Goal: Task Accomplishment & Management: Manage account settings

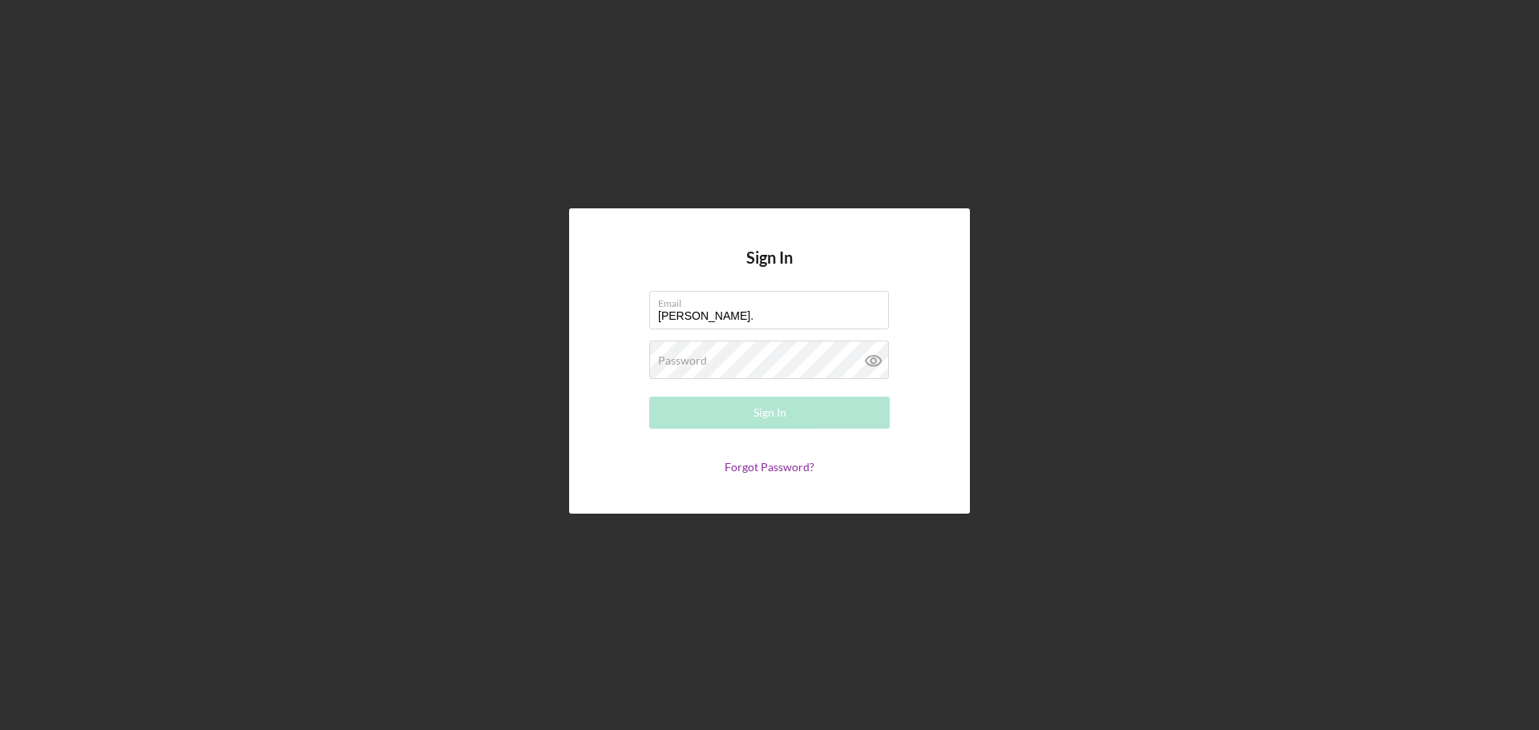
type input "[PERSON_NAME][EMAIL_ADDRESS][PERSON_NAME][DOMAIN_NAME]"
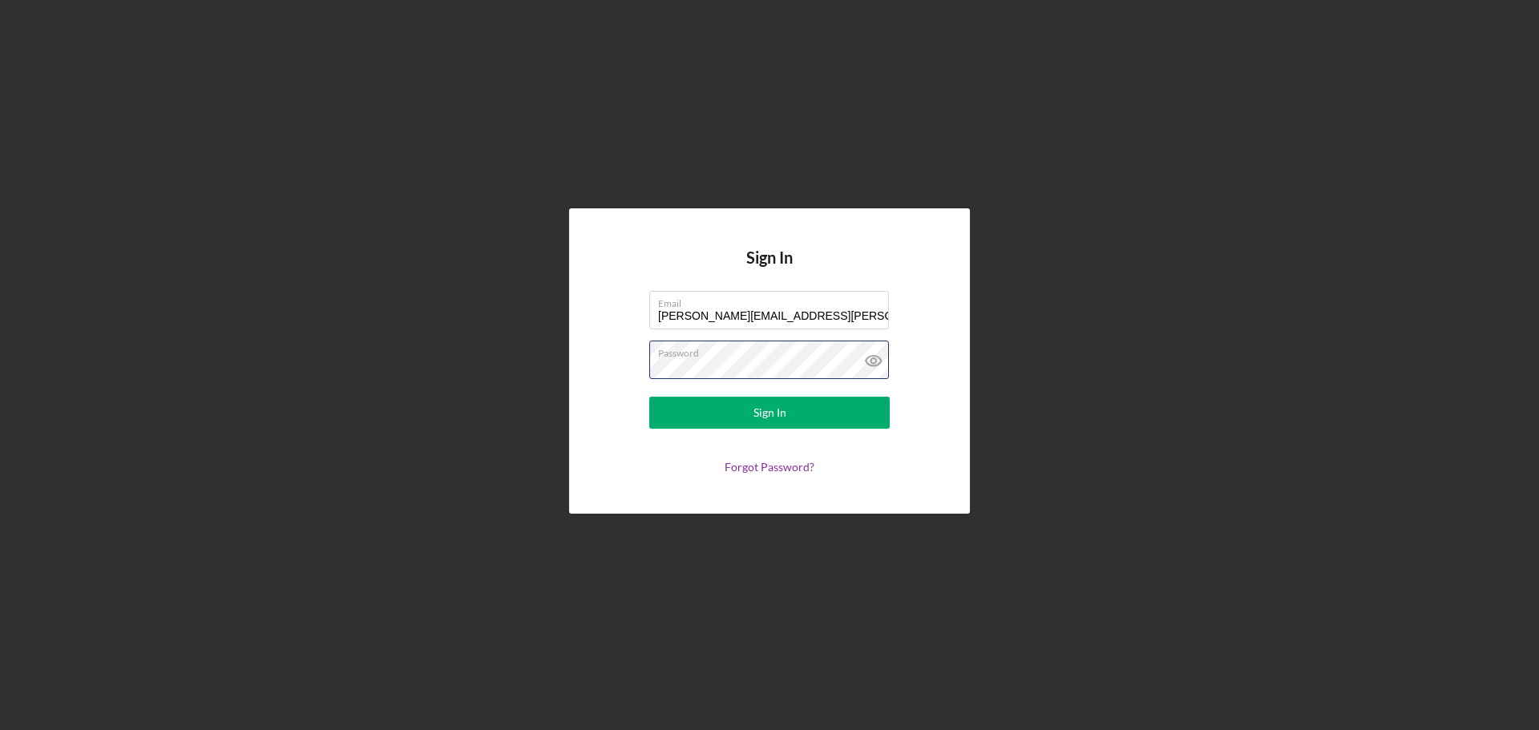
click at [649, 397] on button "Sign In" at bounding box center [769, 413] width 240 height 32
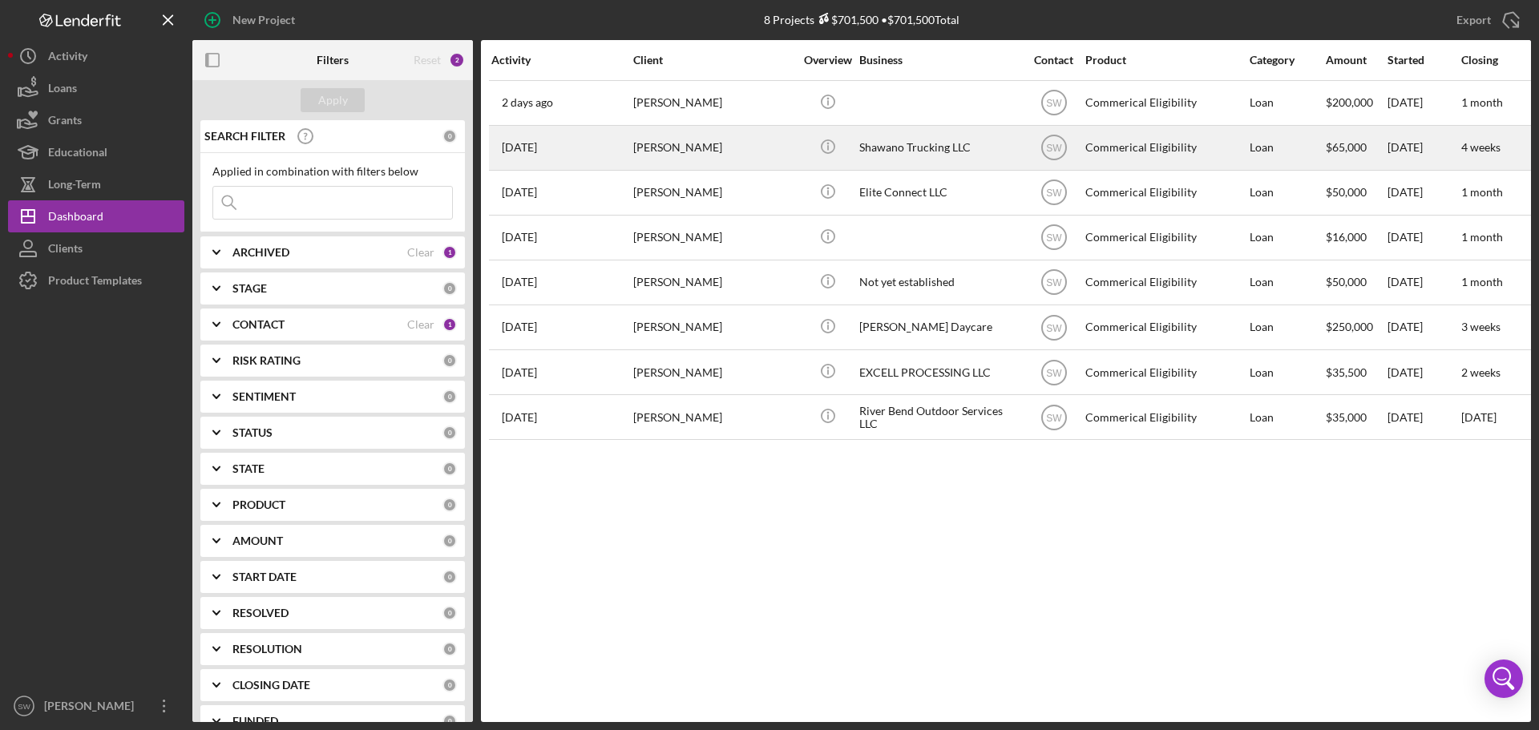
click at [649, 145] on div "[PERSON_NAME]" at bounding box center [713, 148] width 160 height 42
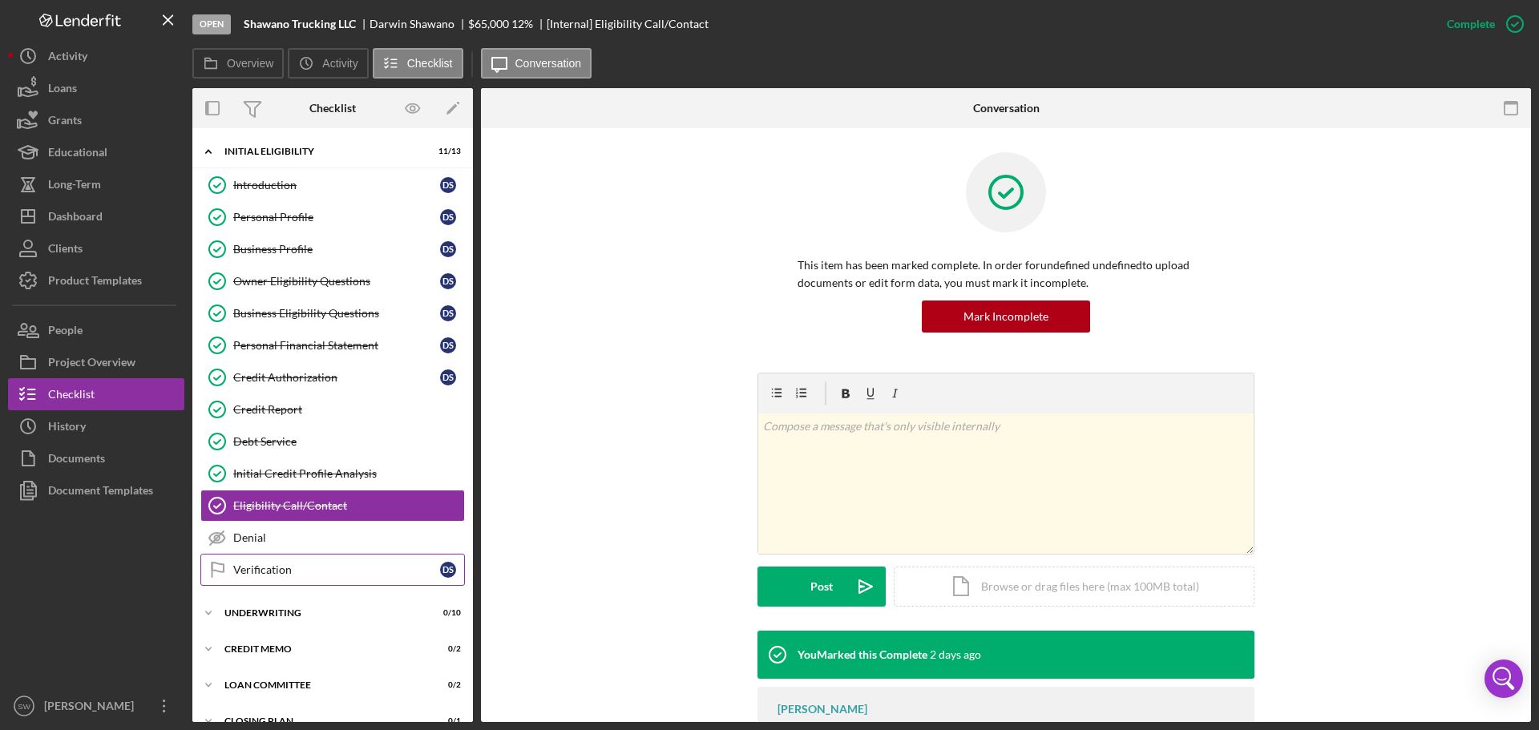
click at [248, 572] on div "Verification" at bounding box center [336, 569] width 207 height 13
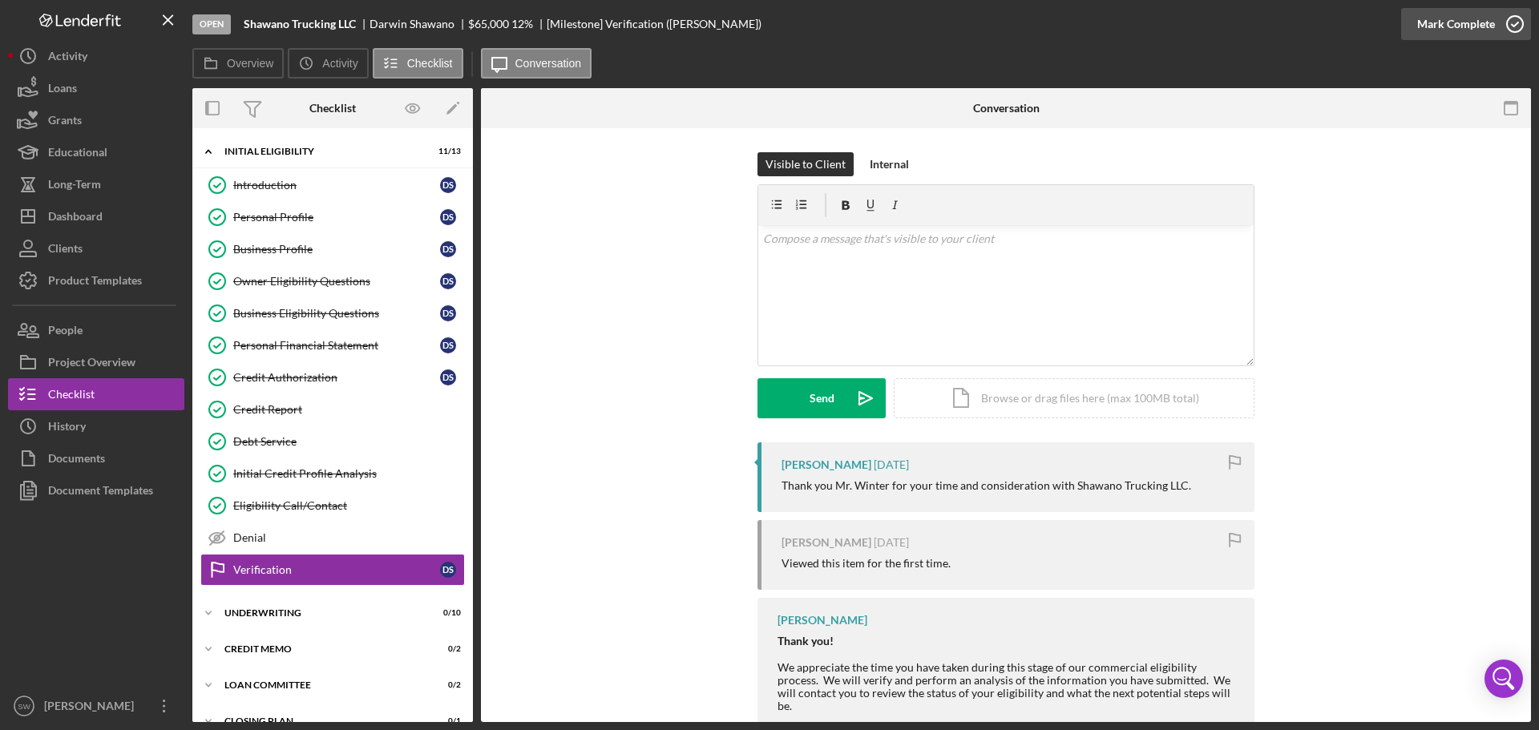
click at [1514, 24] on icon "button" at bounding box center [1515, 24] width 40 height 40
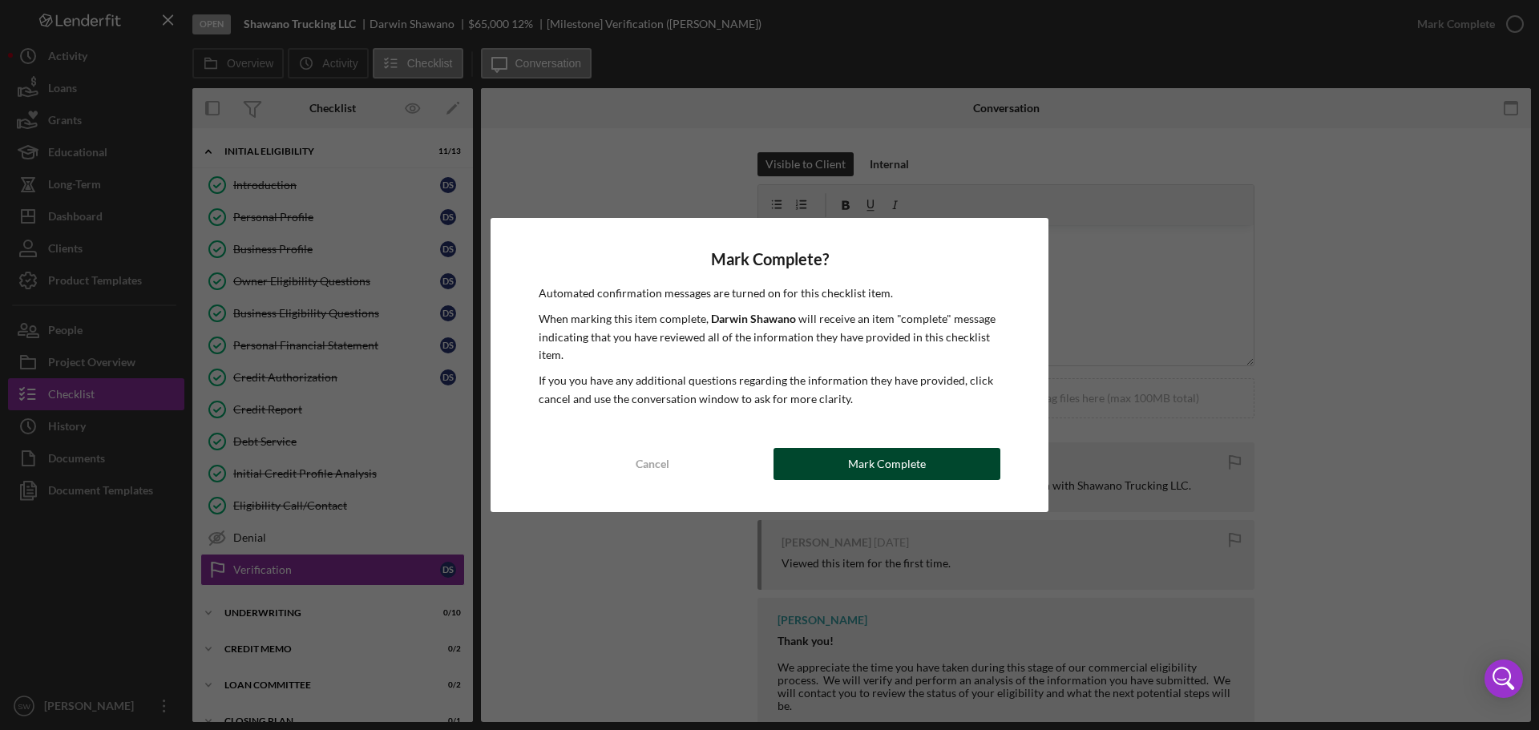
click at [867, 463] on div "Mark Complete" at bounding box center [887, 464] width 78 height 32
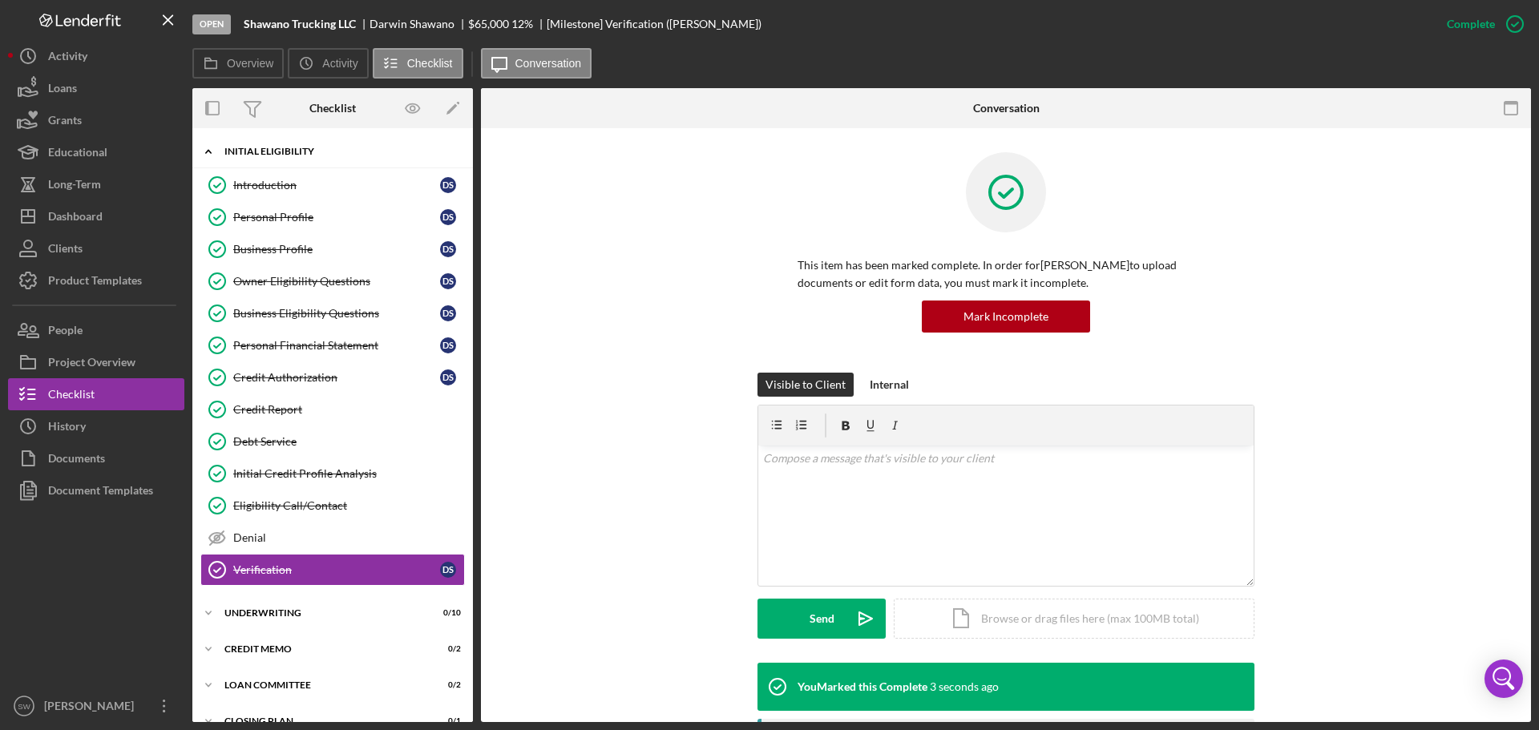
click at [208, 153] on icon "Icon/Expander" at bounding box center [208, 151] width 32 height 32
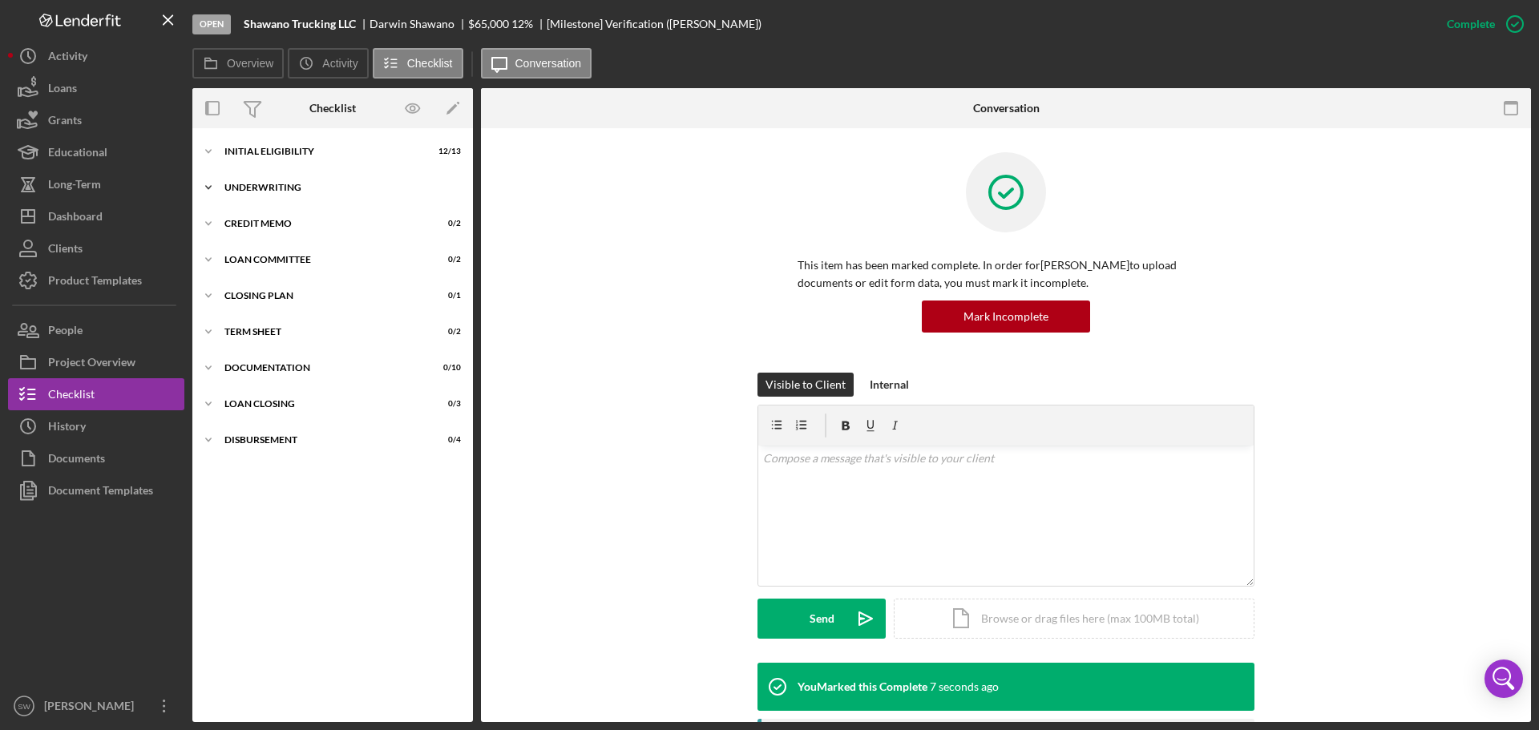
click at [239, 190] on div "UNDERWRITING" at bounding box center [338, 188] width 228 height 10
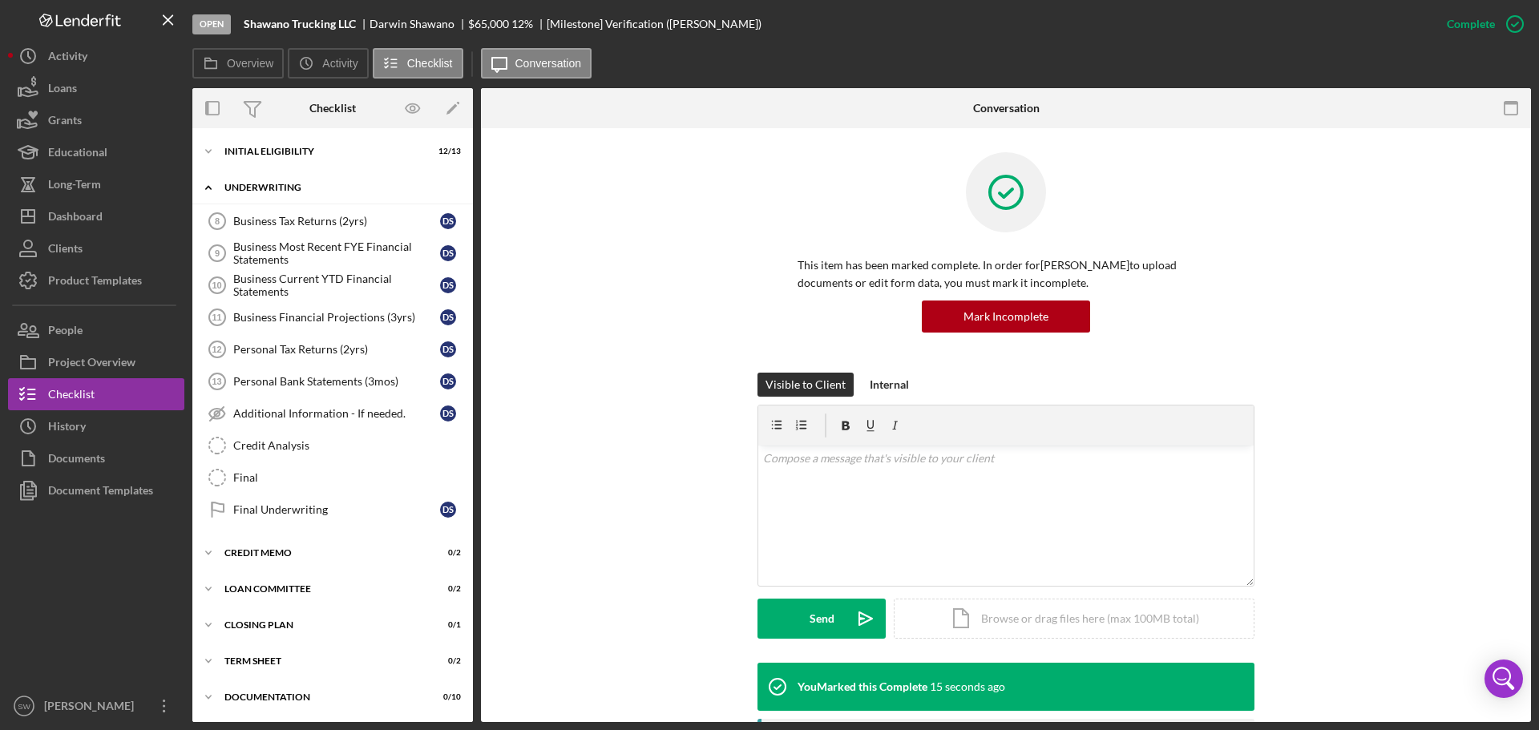
click at [210, 192] on icon "Icon/Expander" at bounding box center [208, 188] width 32 height 32
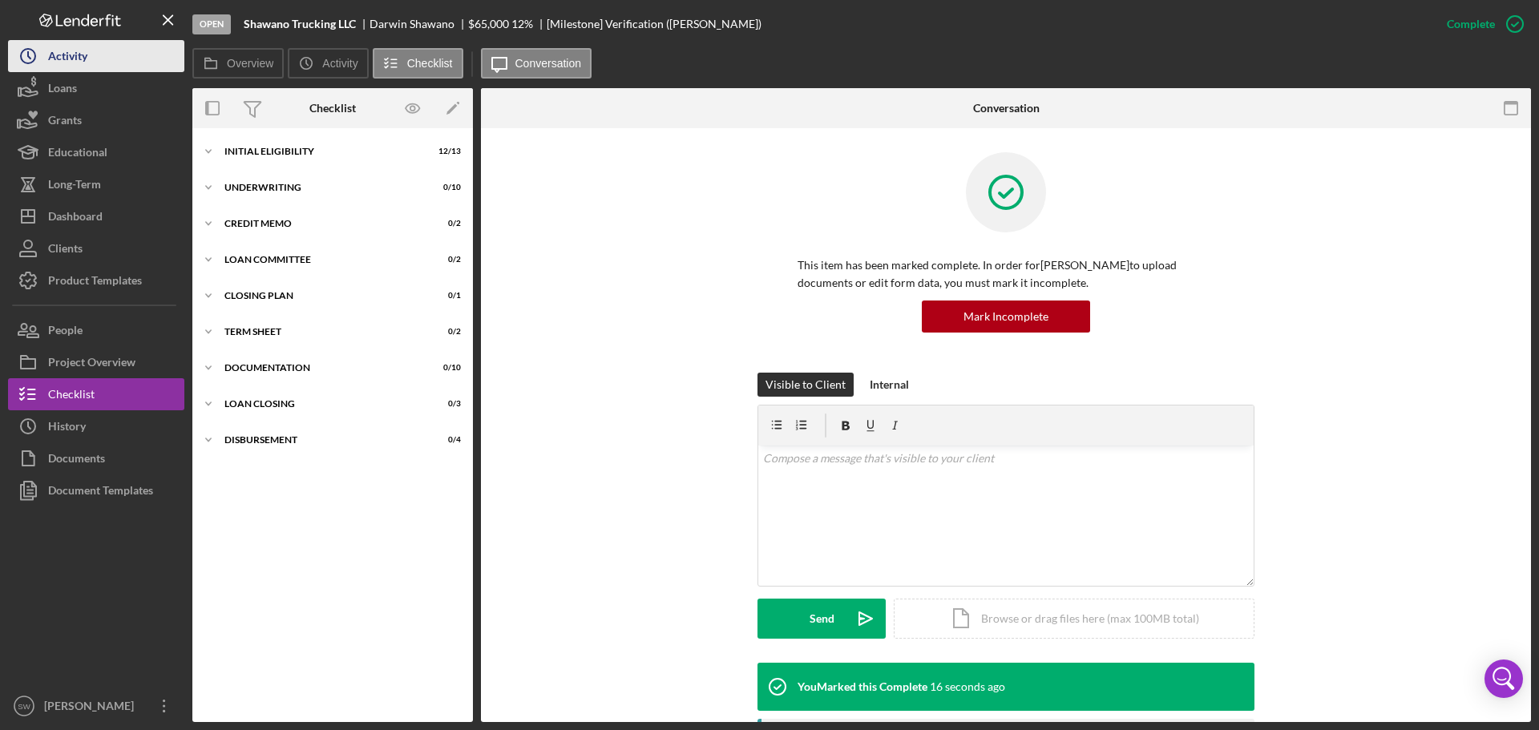
click at [66, 55] on div "Activity" at bounding box center [67, 58] width 39 height 36
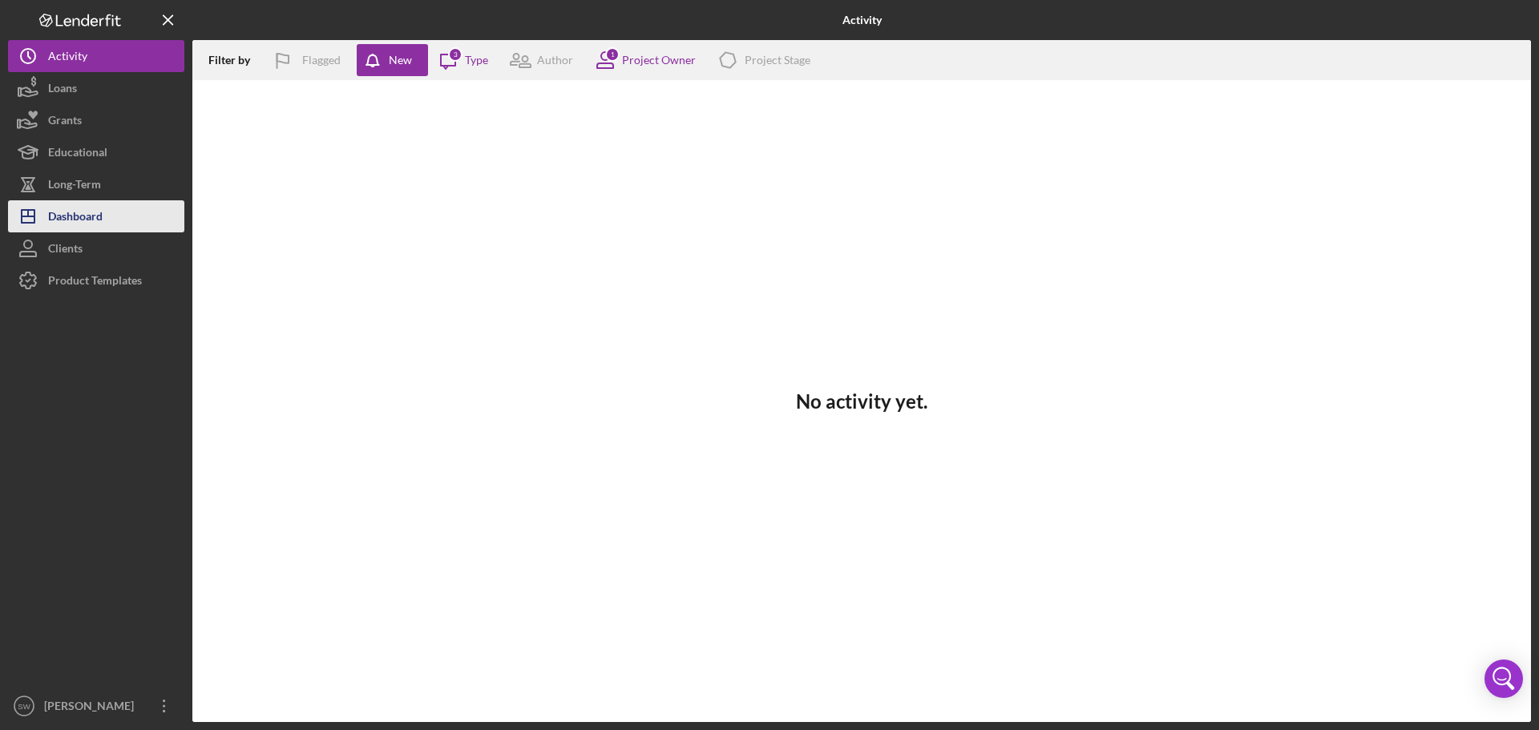
click at [71, 216] on div "Dashboard" at bounding box center [75, 218] width 55 height 36
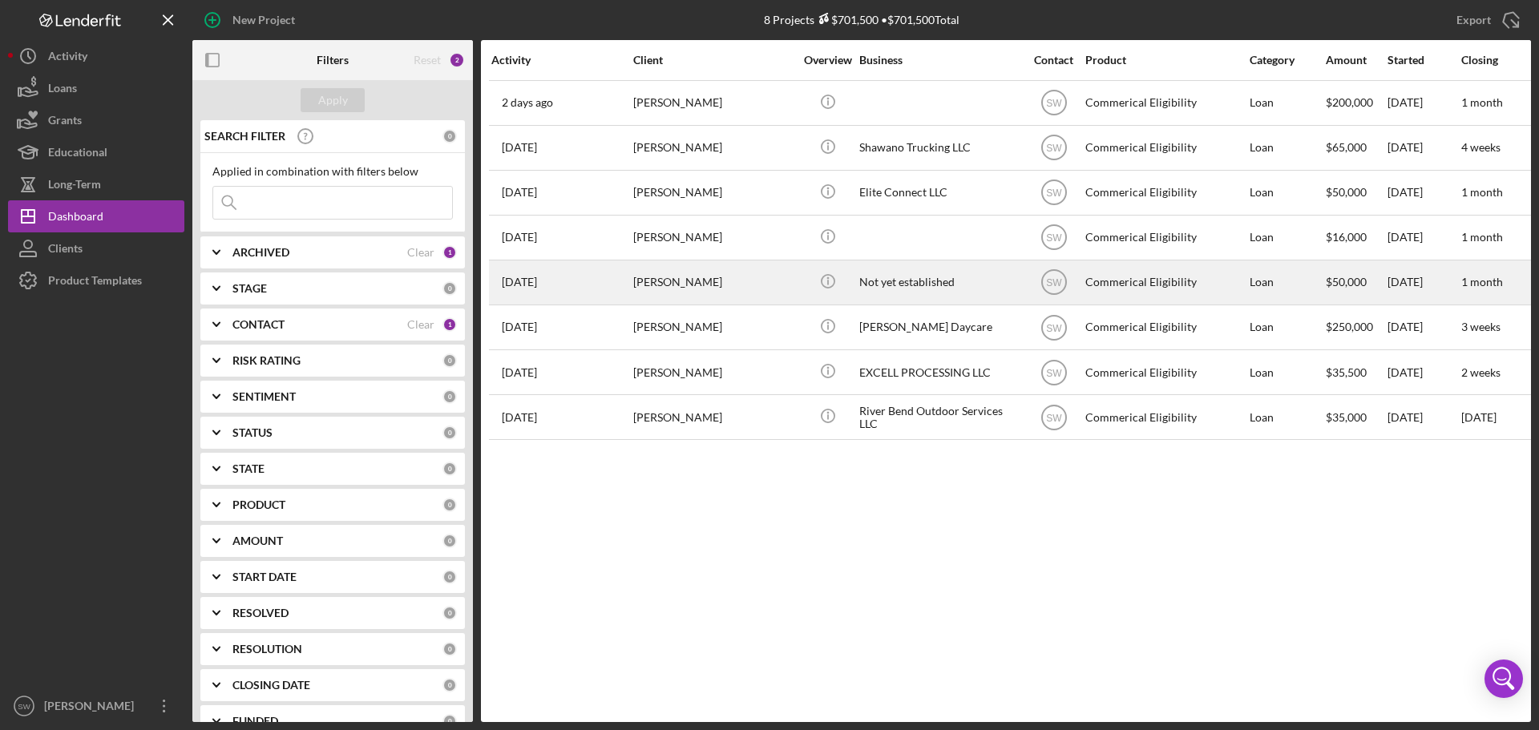
click at [648, 283] on div "[PERSON_NAME]" at bounding box center [713, 282] width 160 height 42
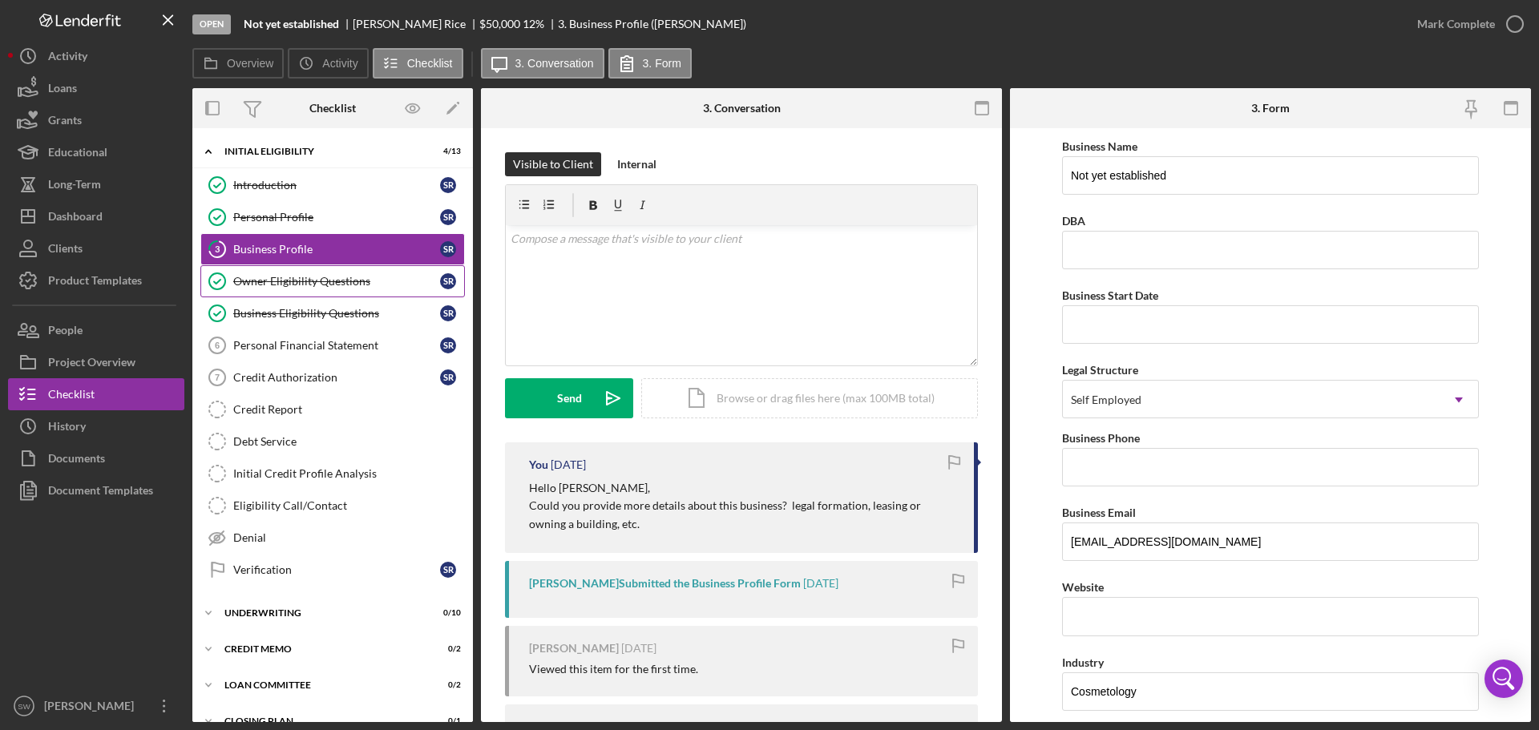
click at [262, 282] on div "Owner Eligibility Questions" at bounding box center [336, 281] width 207 height 13
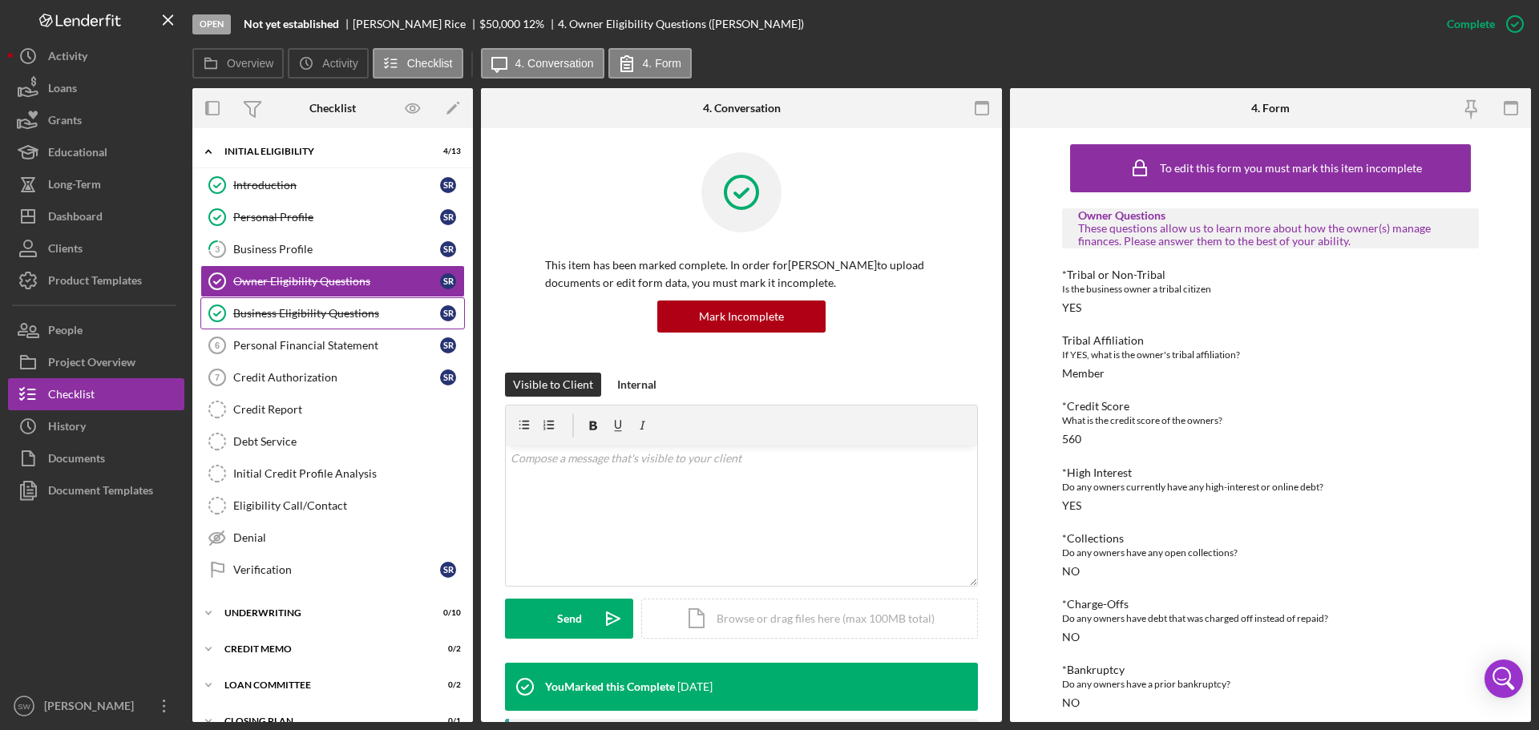
click at [265, 312] on div "Business Eligibility Questions" at bounding box center [336, 313] width 207 height 13
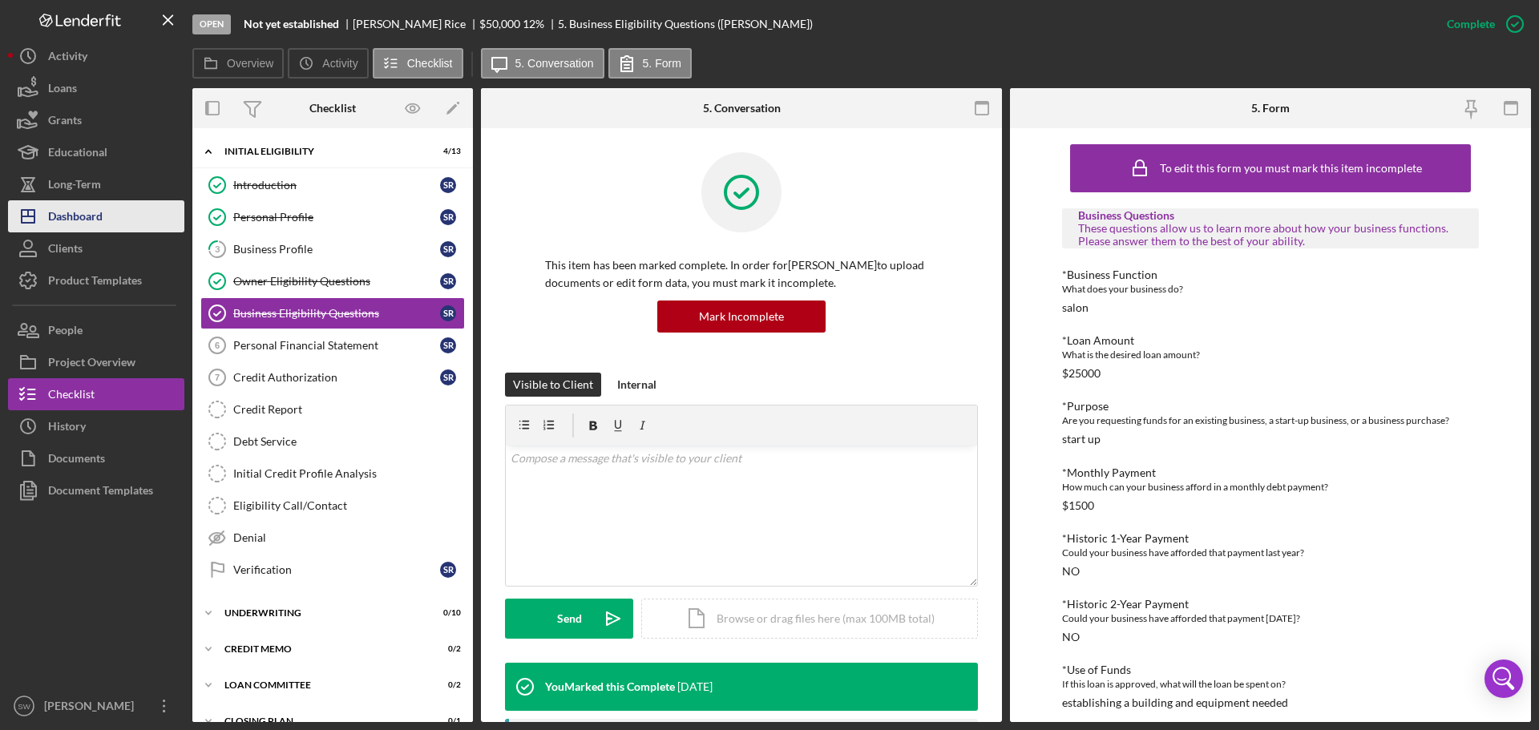
click at [81, 213] on div "Dashboard" at bounding box center [75, 218] width 55 height 36
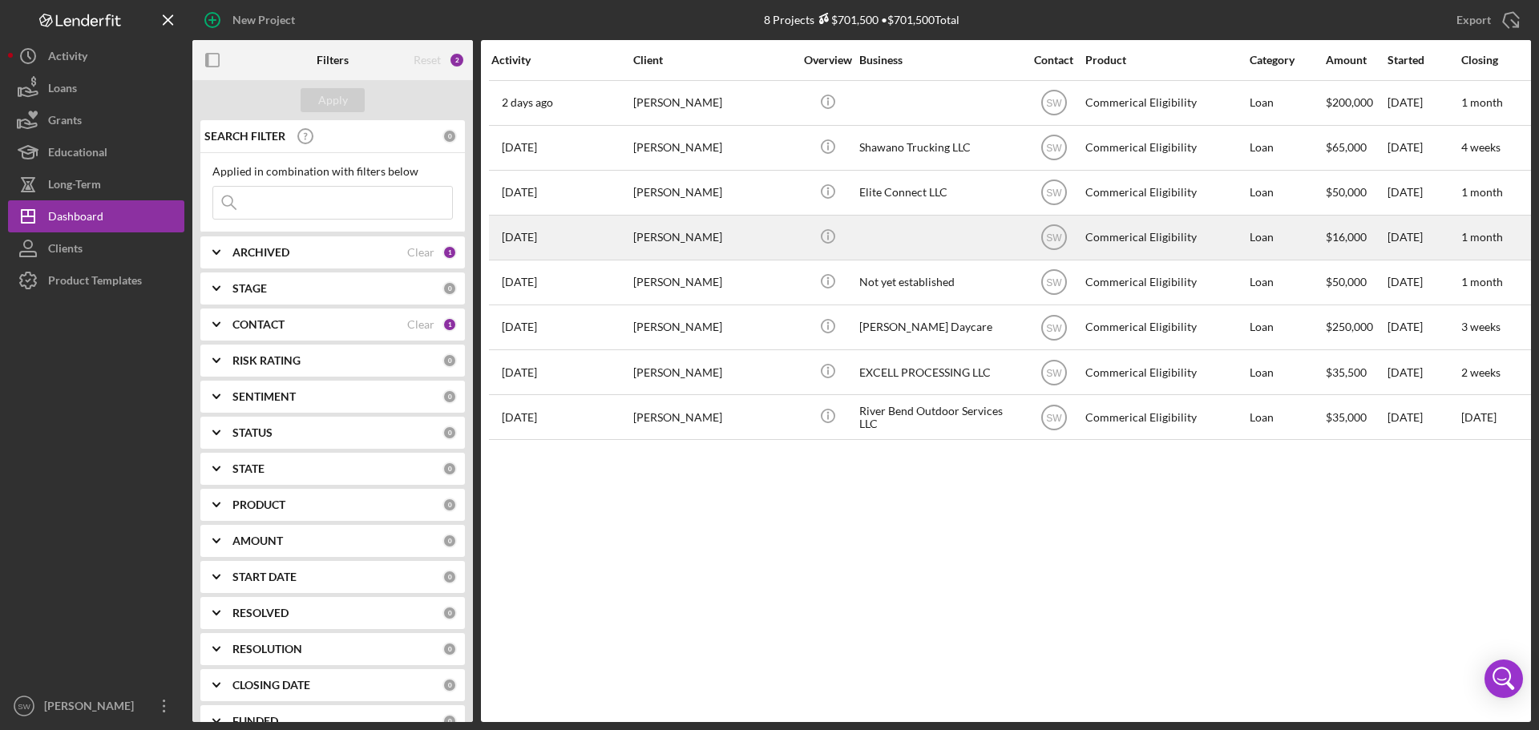
click at [664, 234] on div "[PERSON_NAME]" at bounding box center [713, 237] width 160 height 42
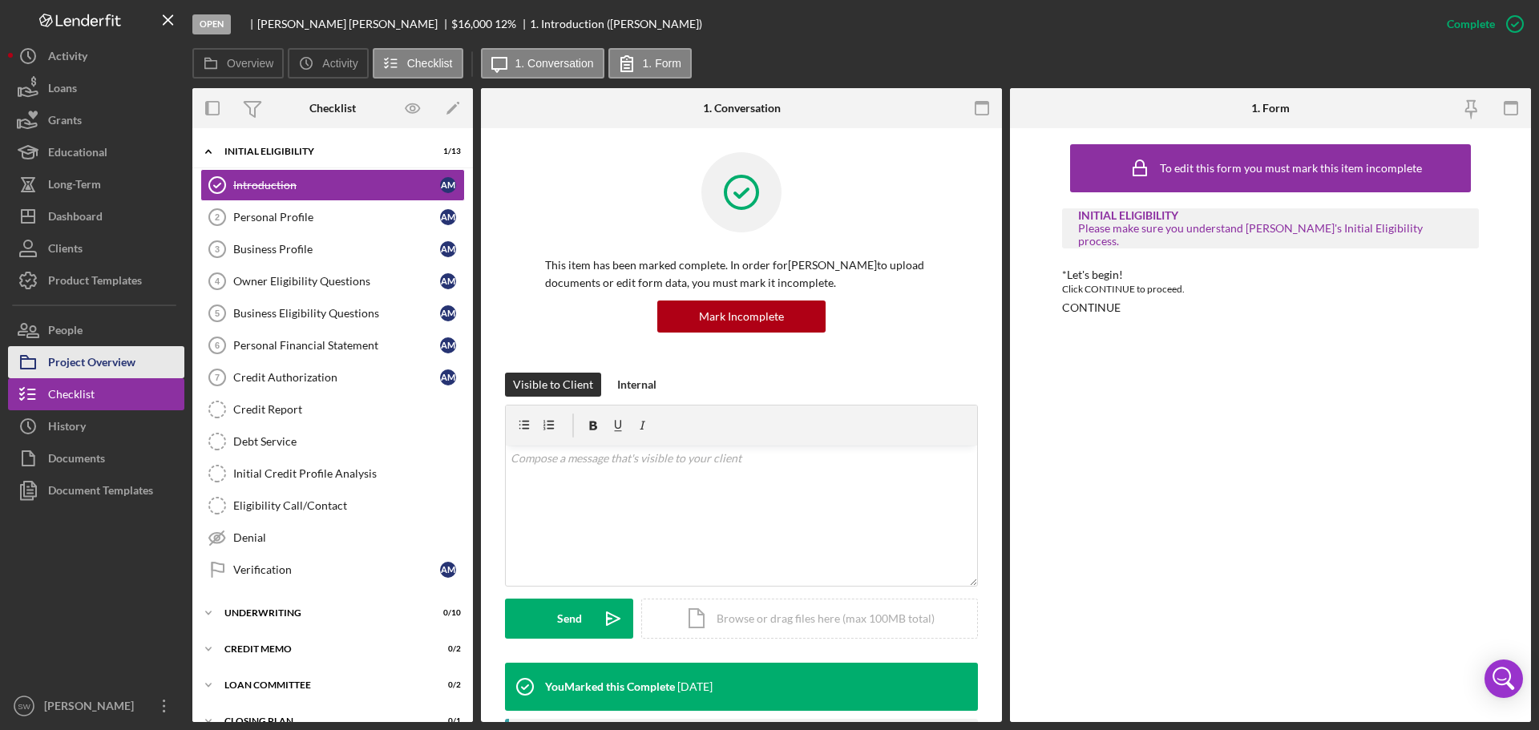
click at [92, 366] on div "Project Overview" at bounding box center [91, 364] width 87 height 36
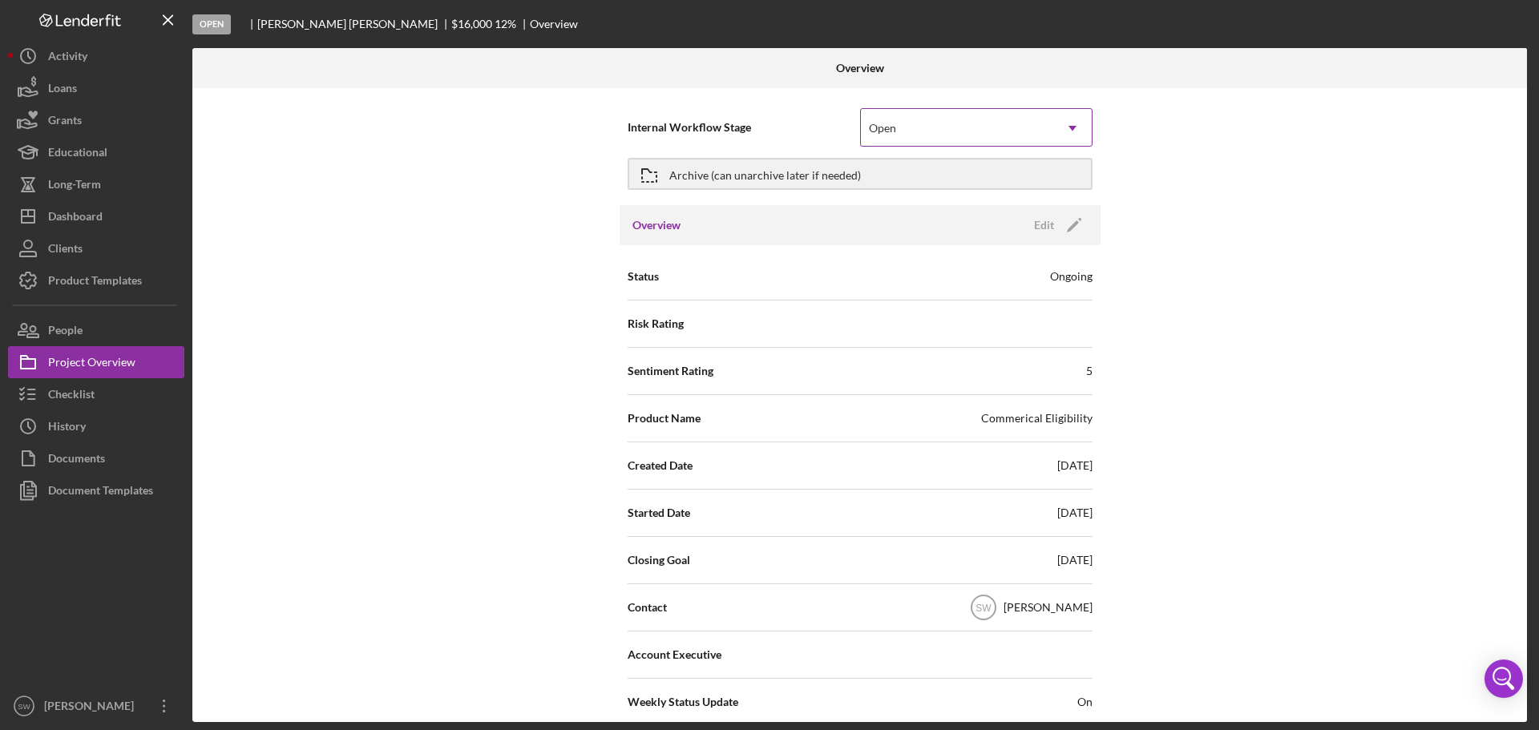
click at [914, 124] on div "Open" at bounding box center [957, 128] width 192 height 37
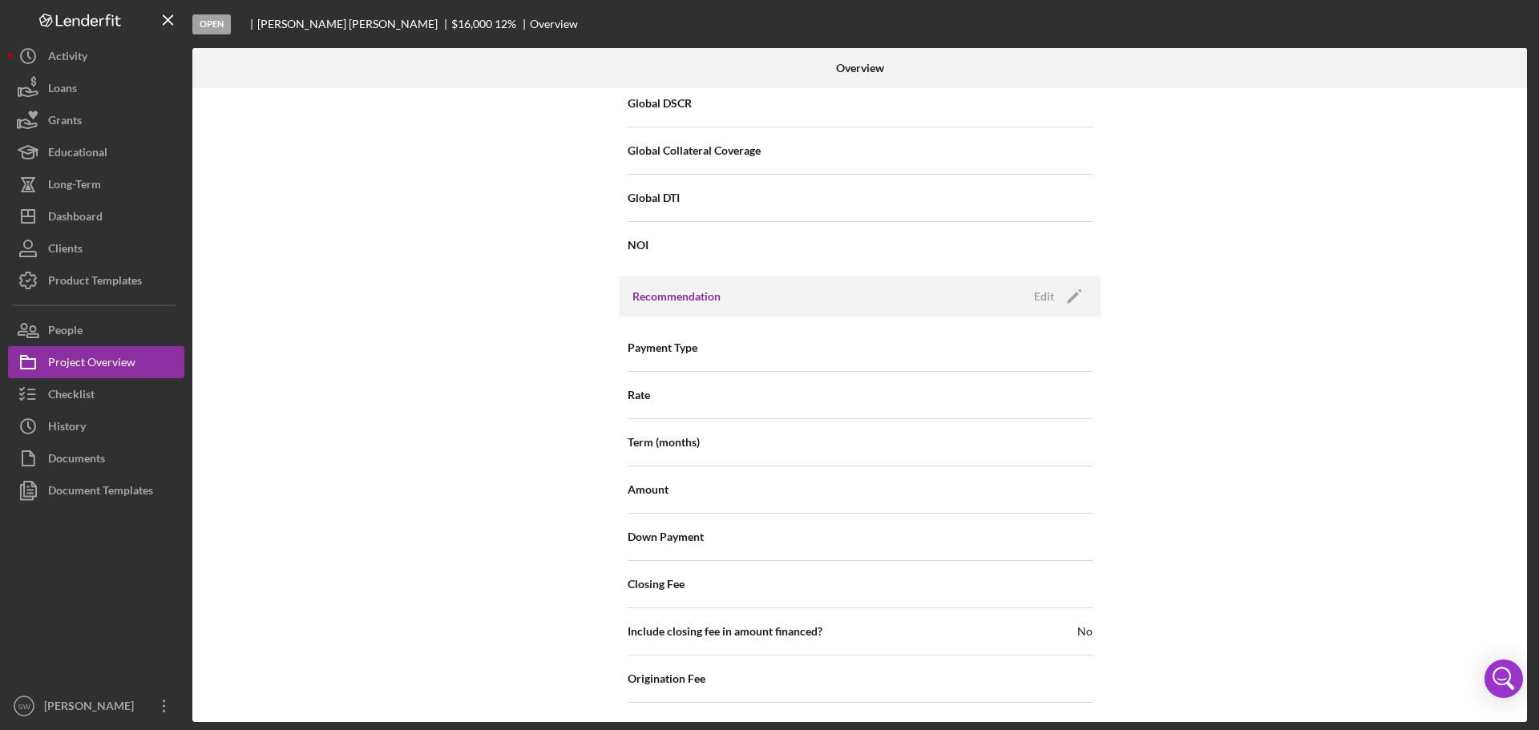
scroll to position [1717, 0]
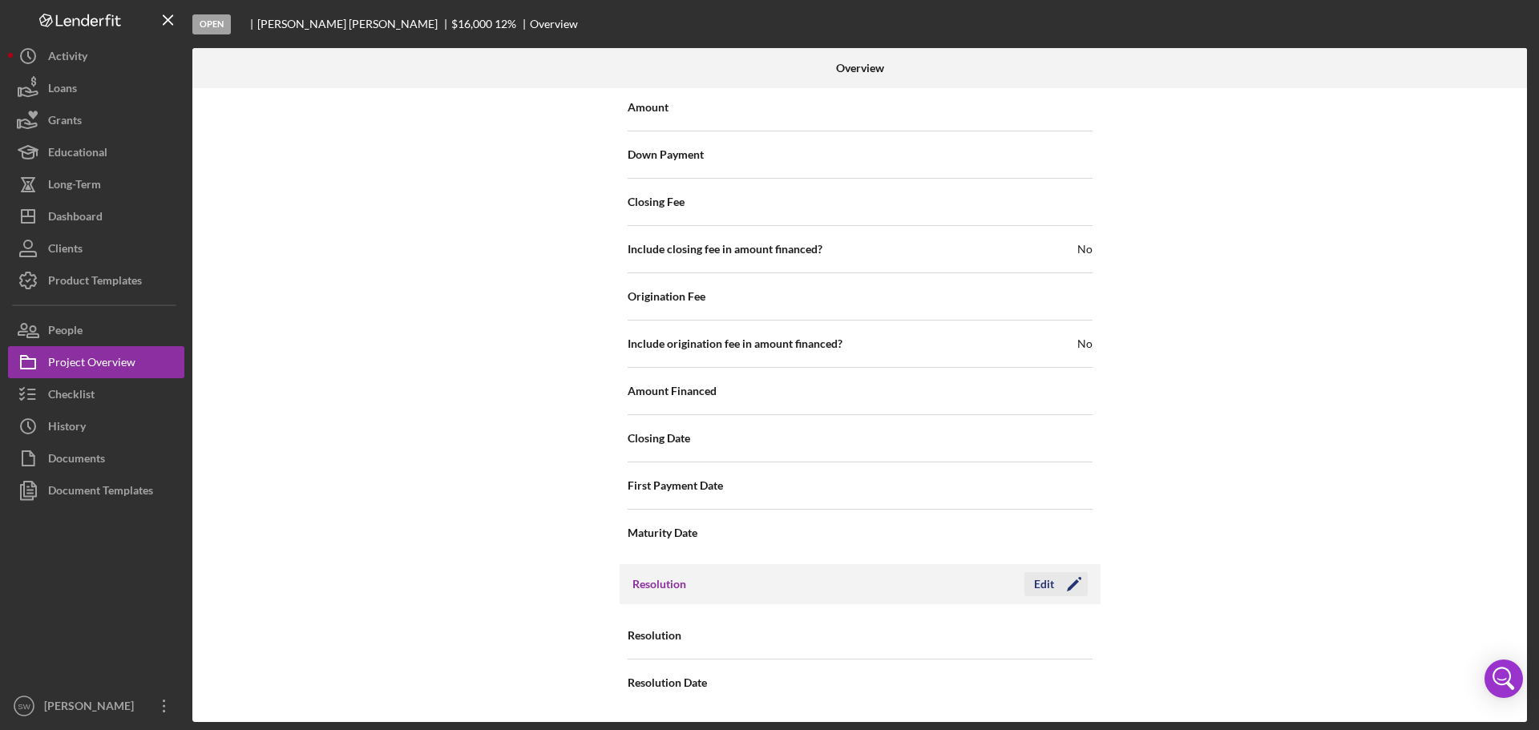
click at [1044, 587] on div "Edit" at bounding box center [1044, 584] width 20 height 24
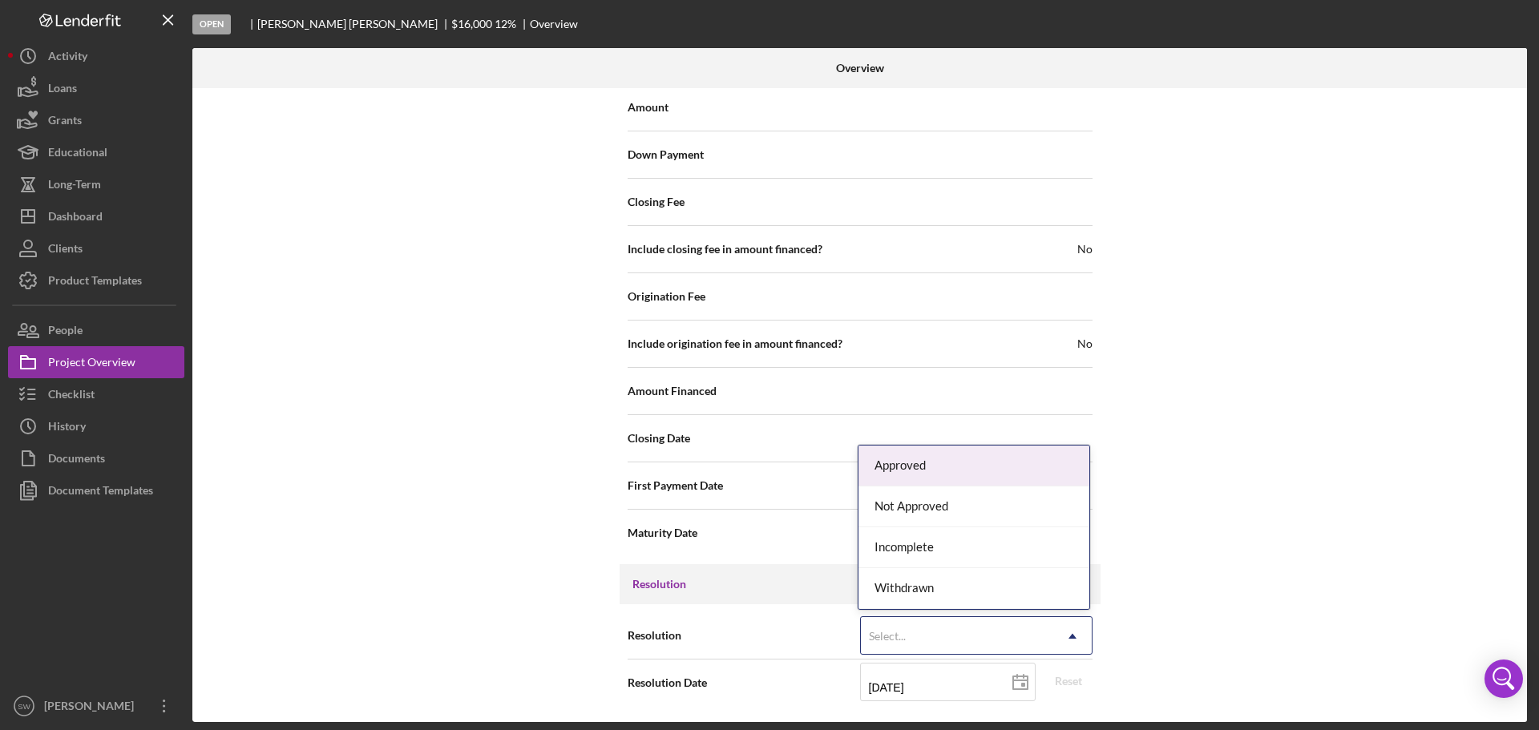
click at [906, 635] on div "Select..." at bounding box center [957, 636] width 192 height 37
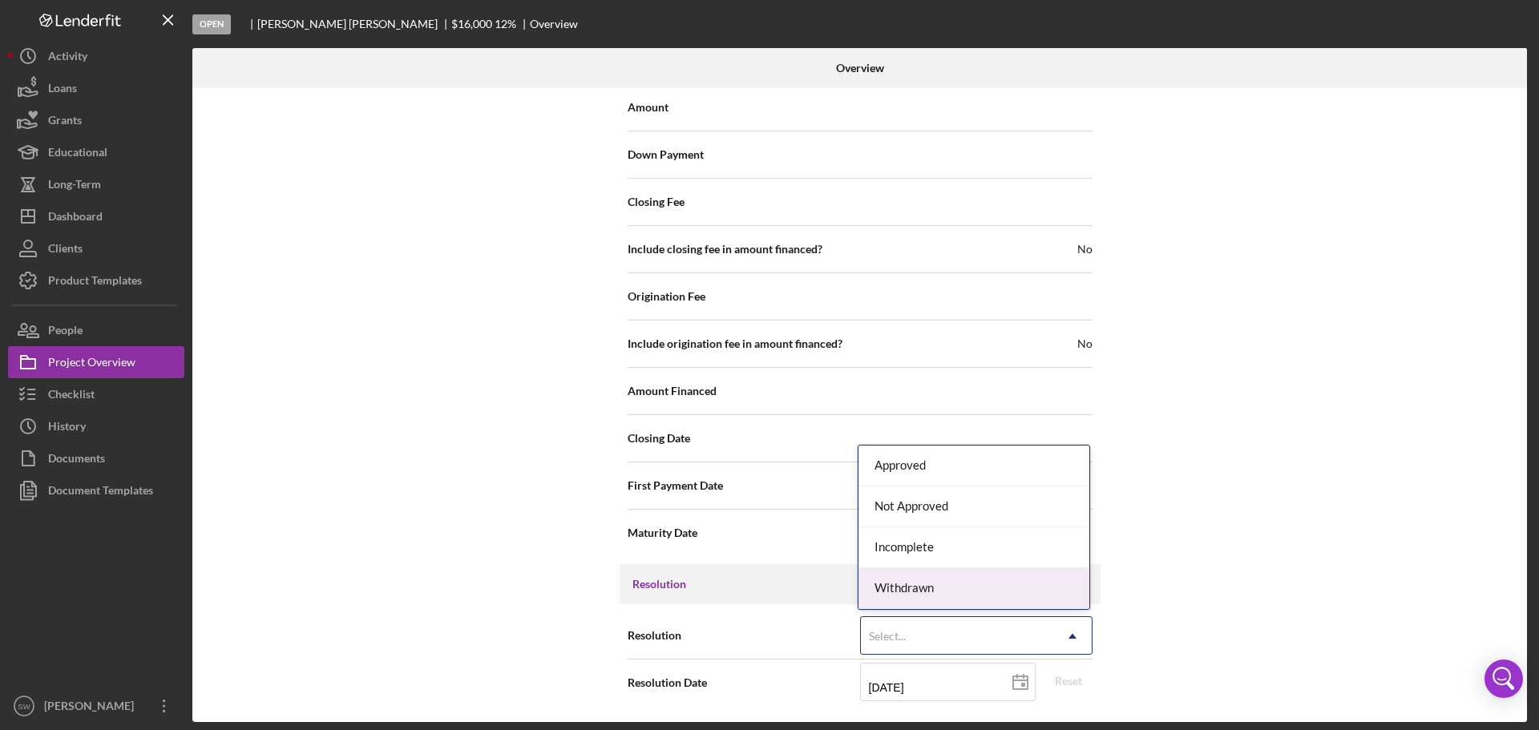
click at [901, 586] on div "Withdrawn" at bounding box center [973, 588] width 231 height 41
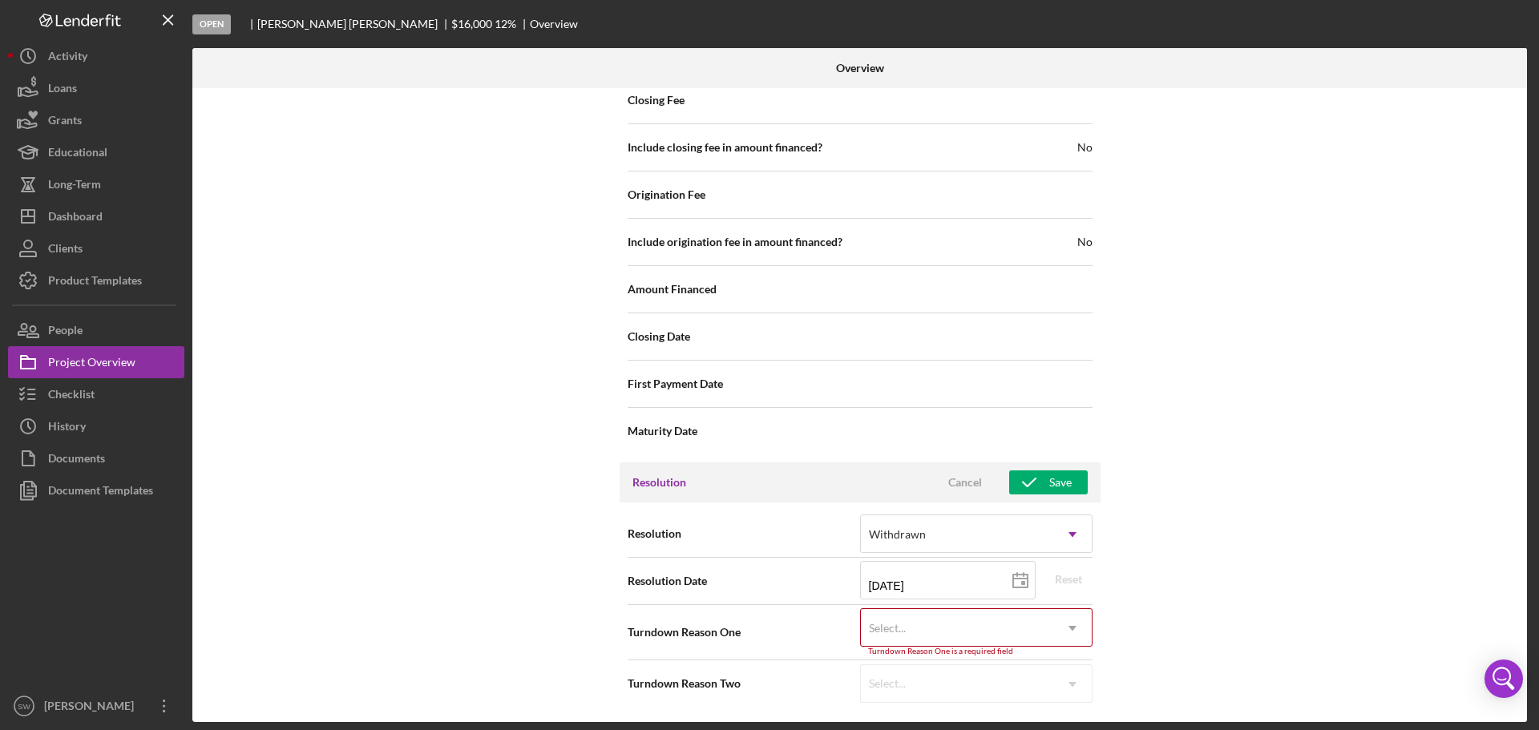
scroll to position [1819, 0]
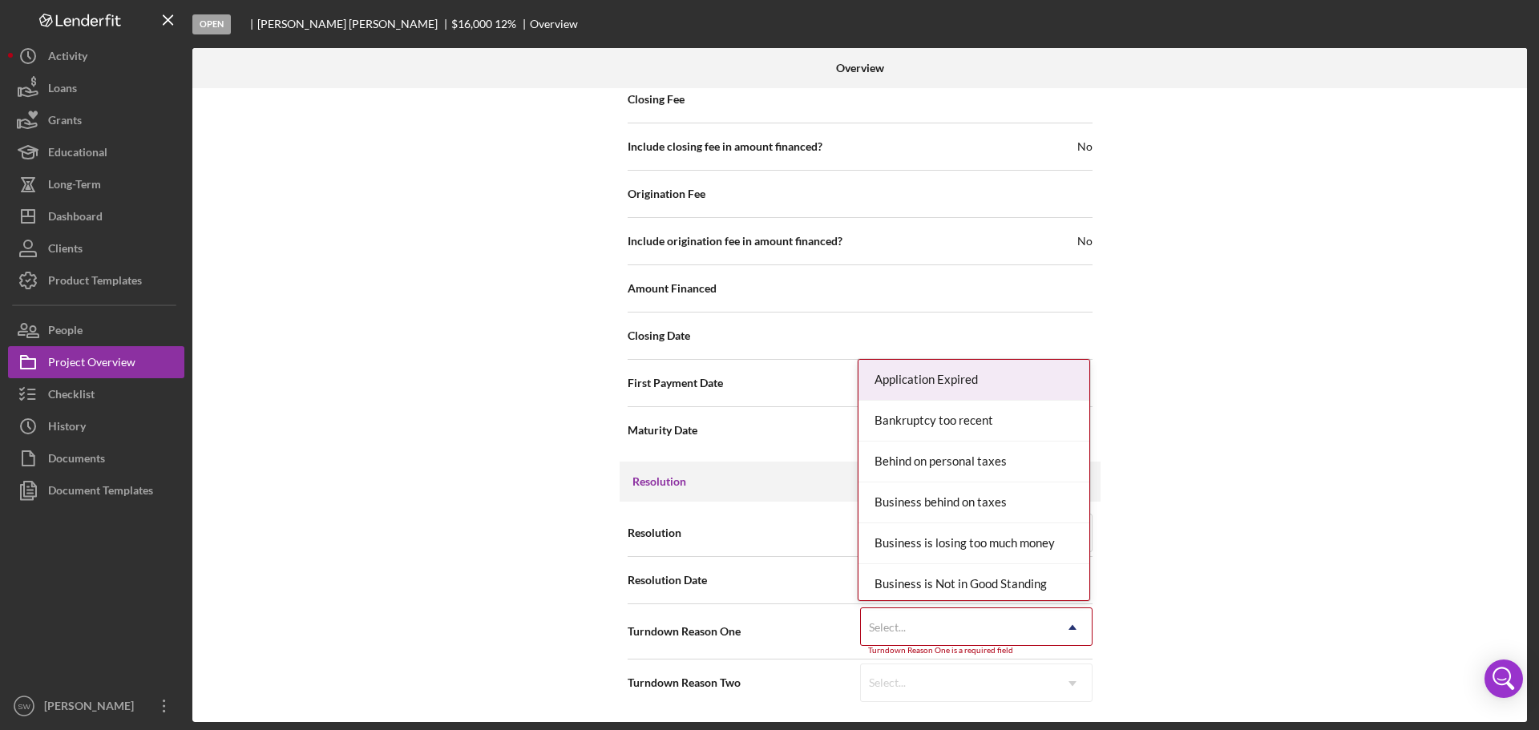
click at [910, 632] on div "Select..." at bounding box center [957, 627] width 192 height 37
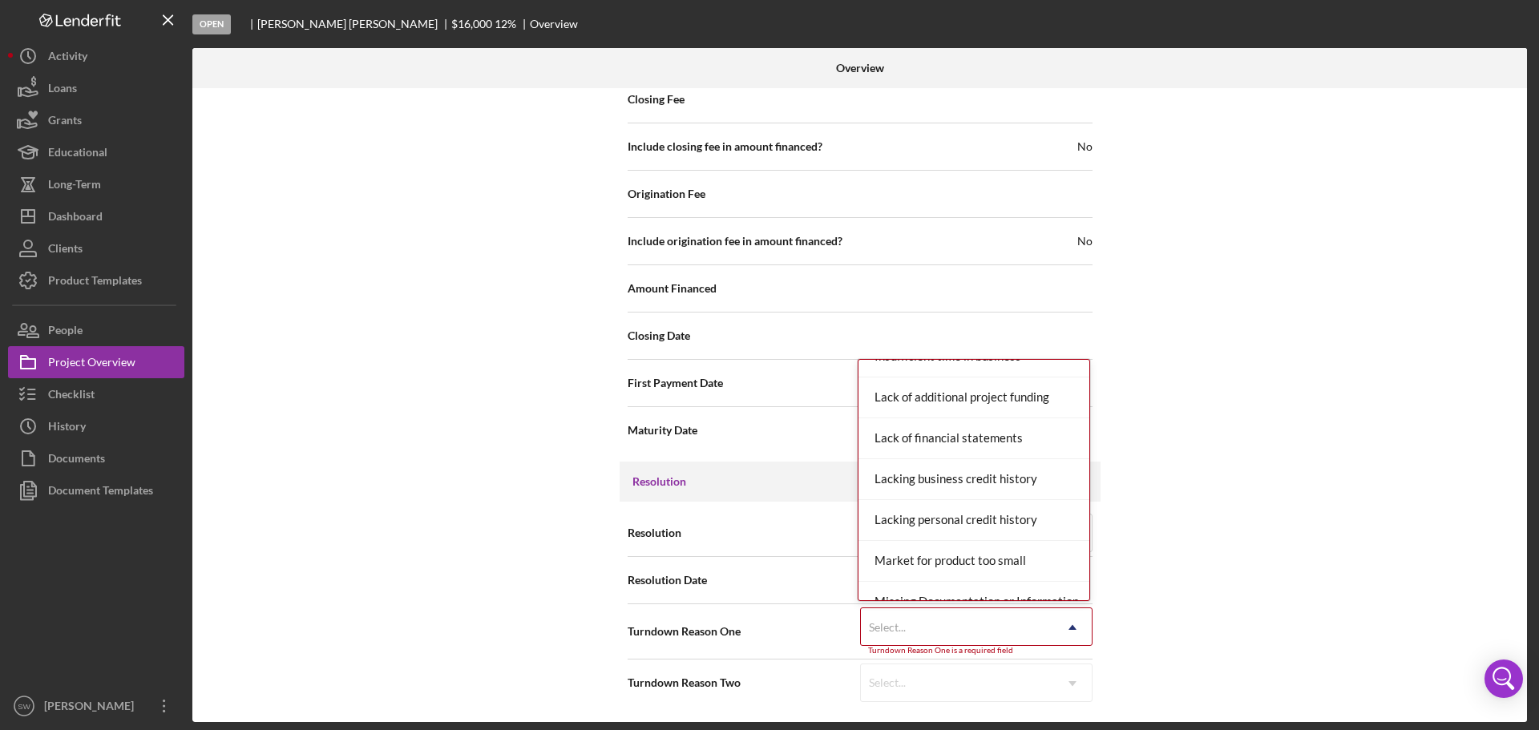
scroll to position [1122, 0]
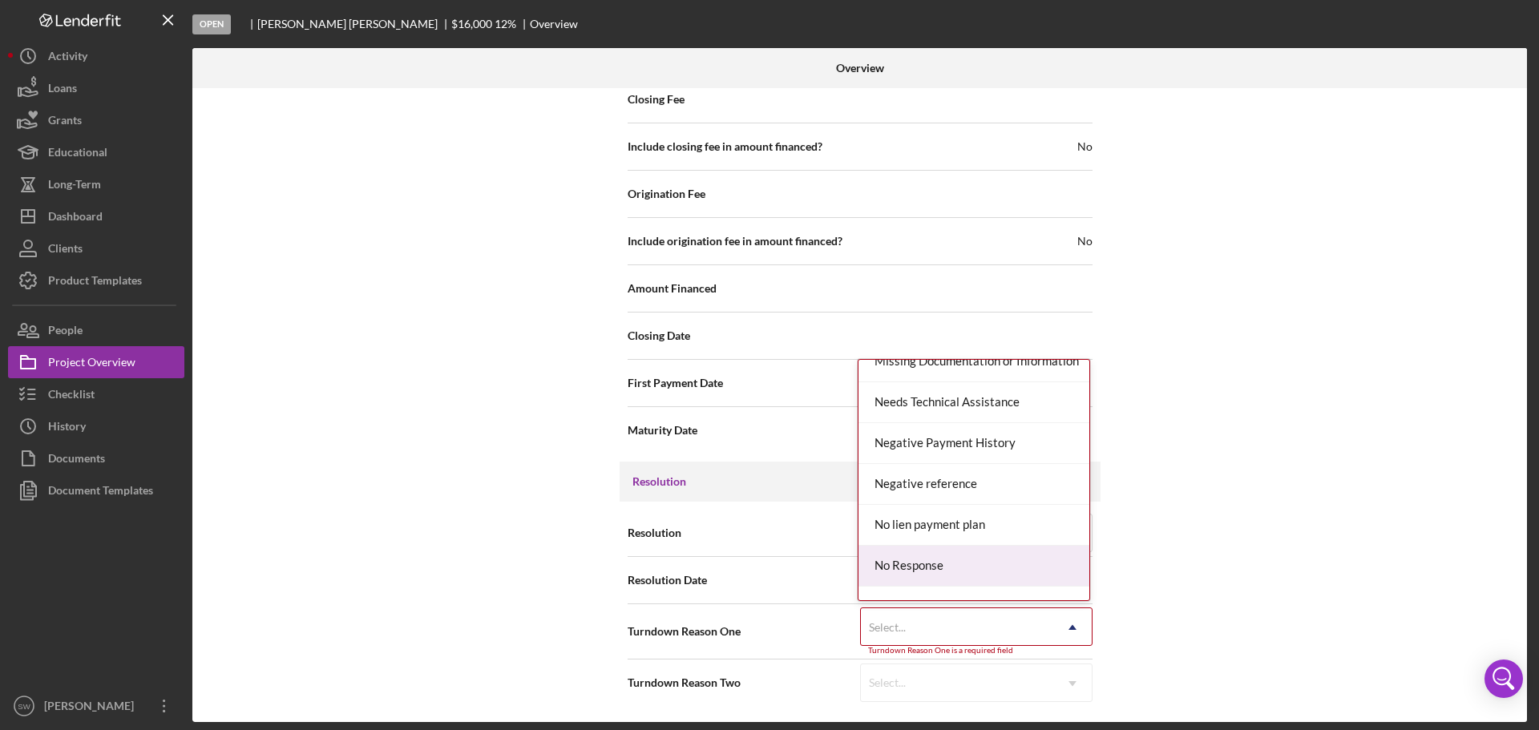
click at [907, 565] on div "No Response" at bounding box center [973, 566] width 231 height 41
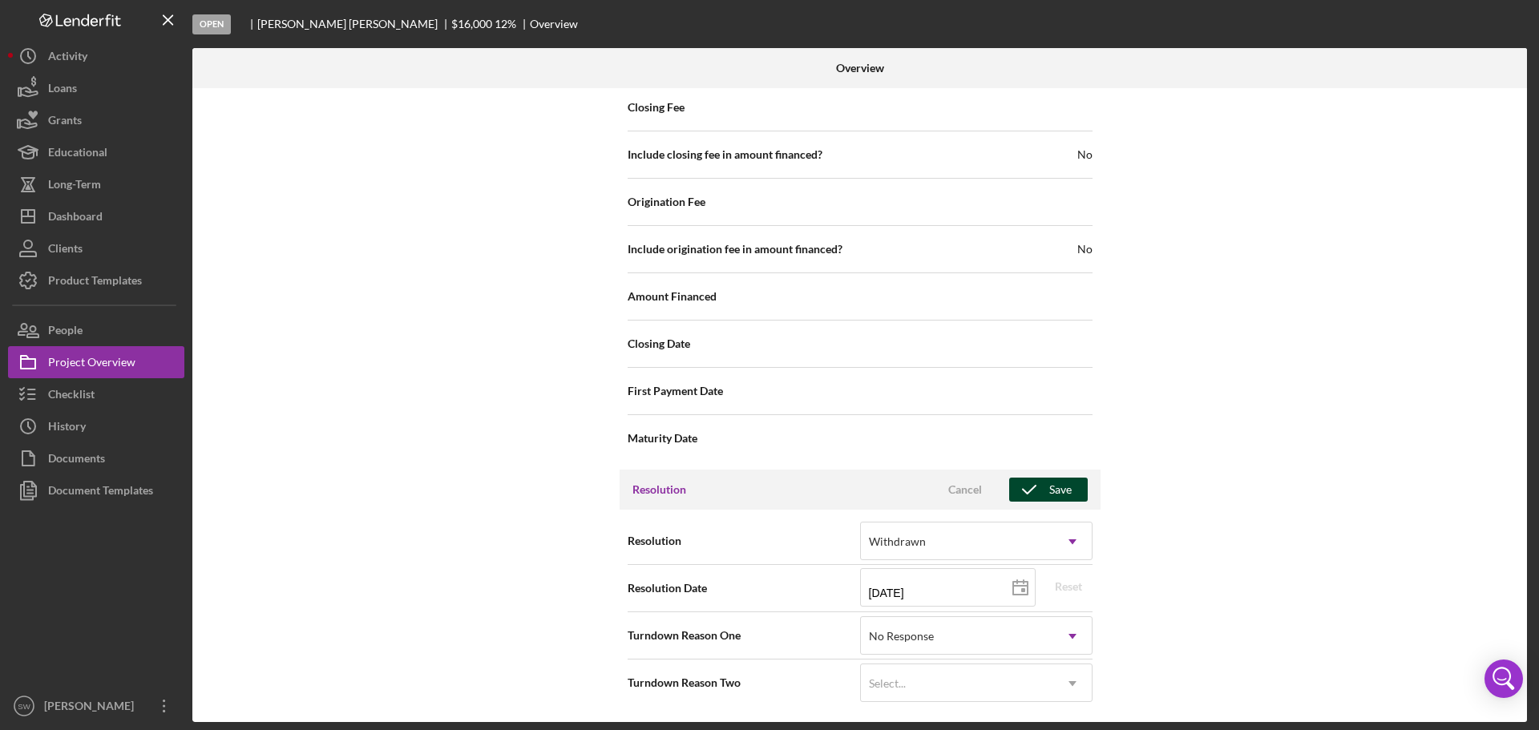
click at [1027, 488] on icon "button" at bounding box center [1029, 490] width 40 height 40
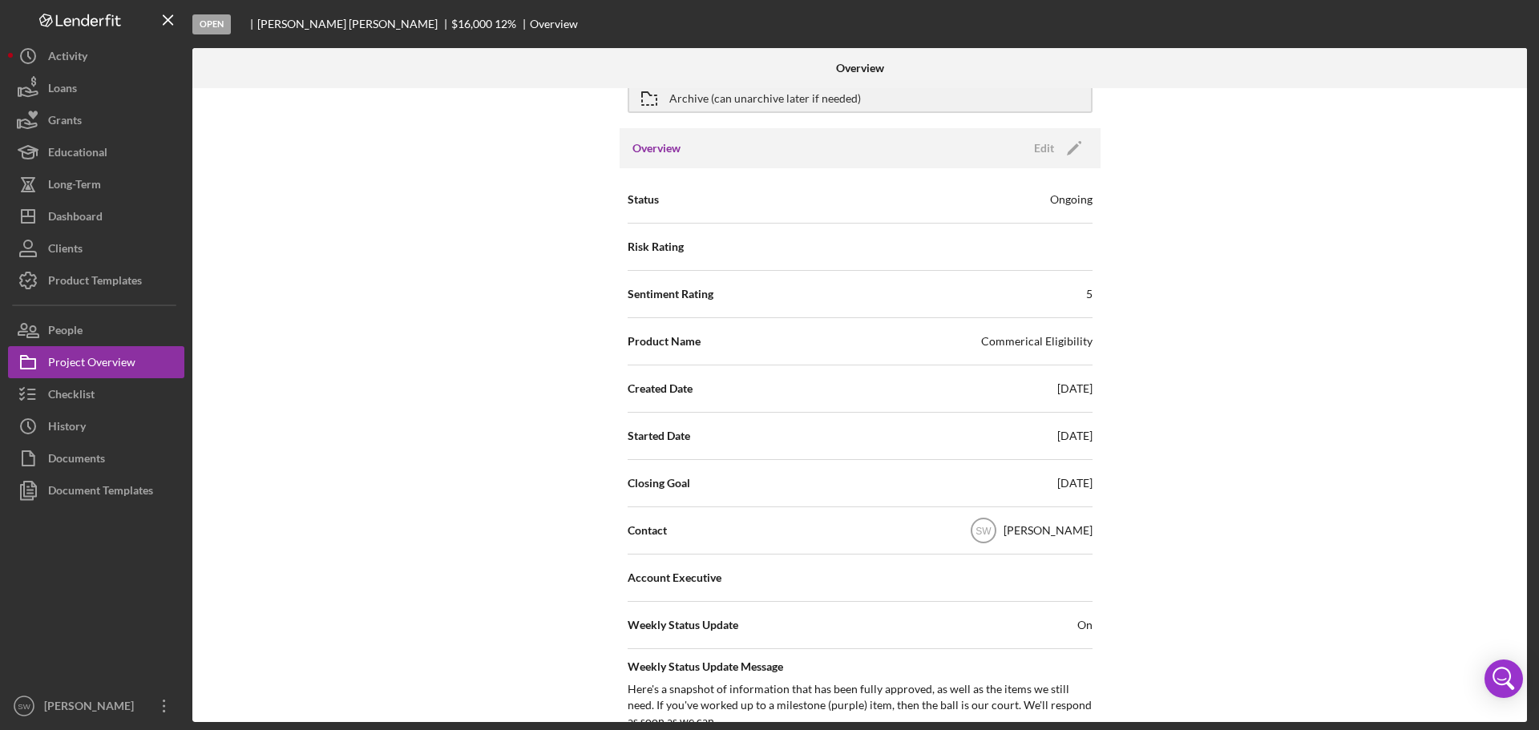
scroll to position [0, 0]
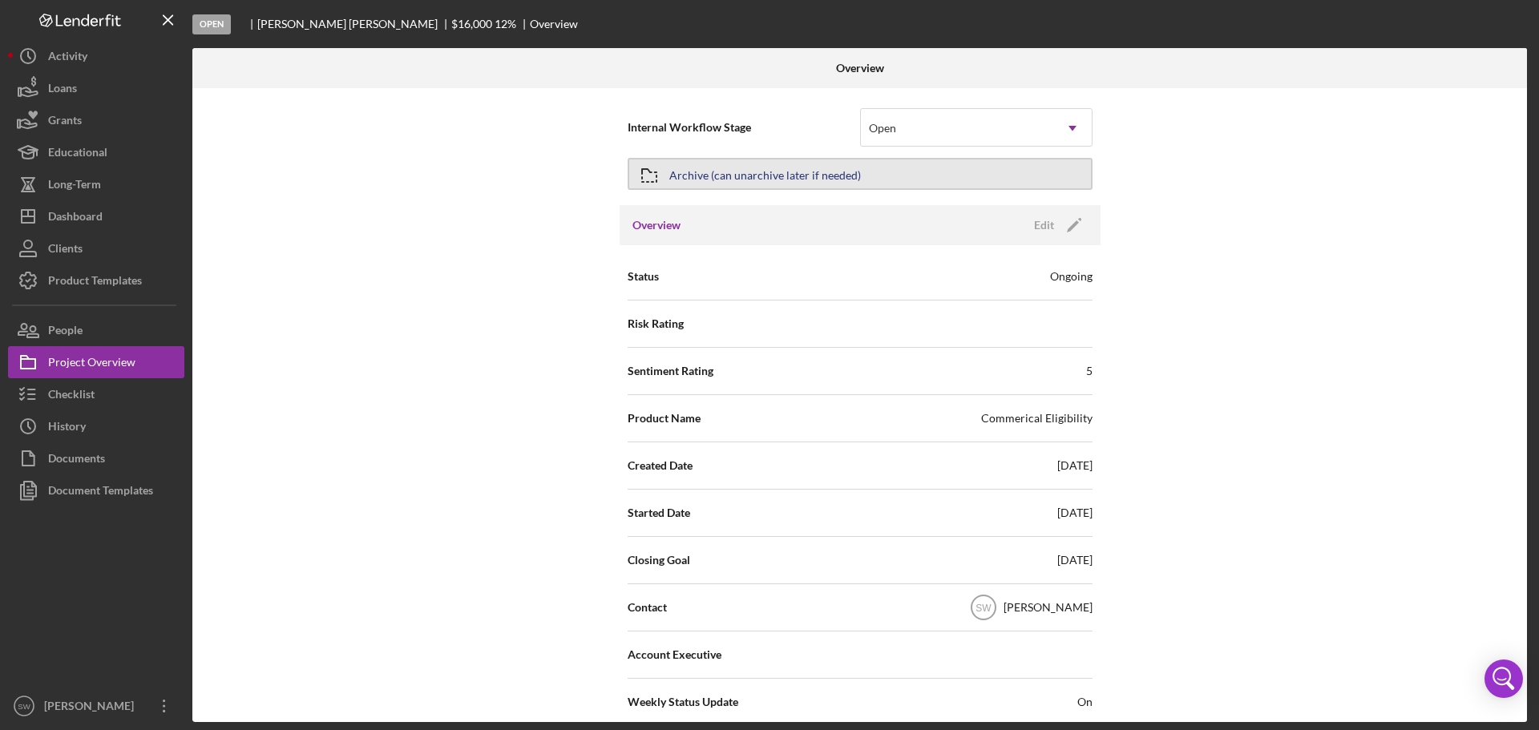
click at [676, 178] on div "Archive (can unarchive later if needed)" at bounding box center [765, 174] width 192 height 29
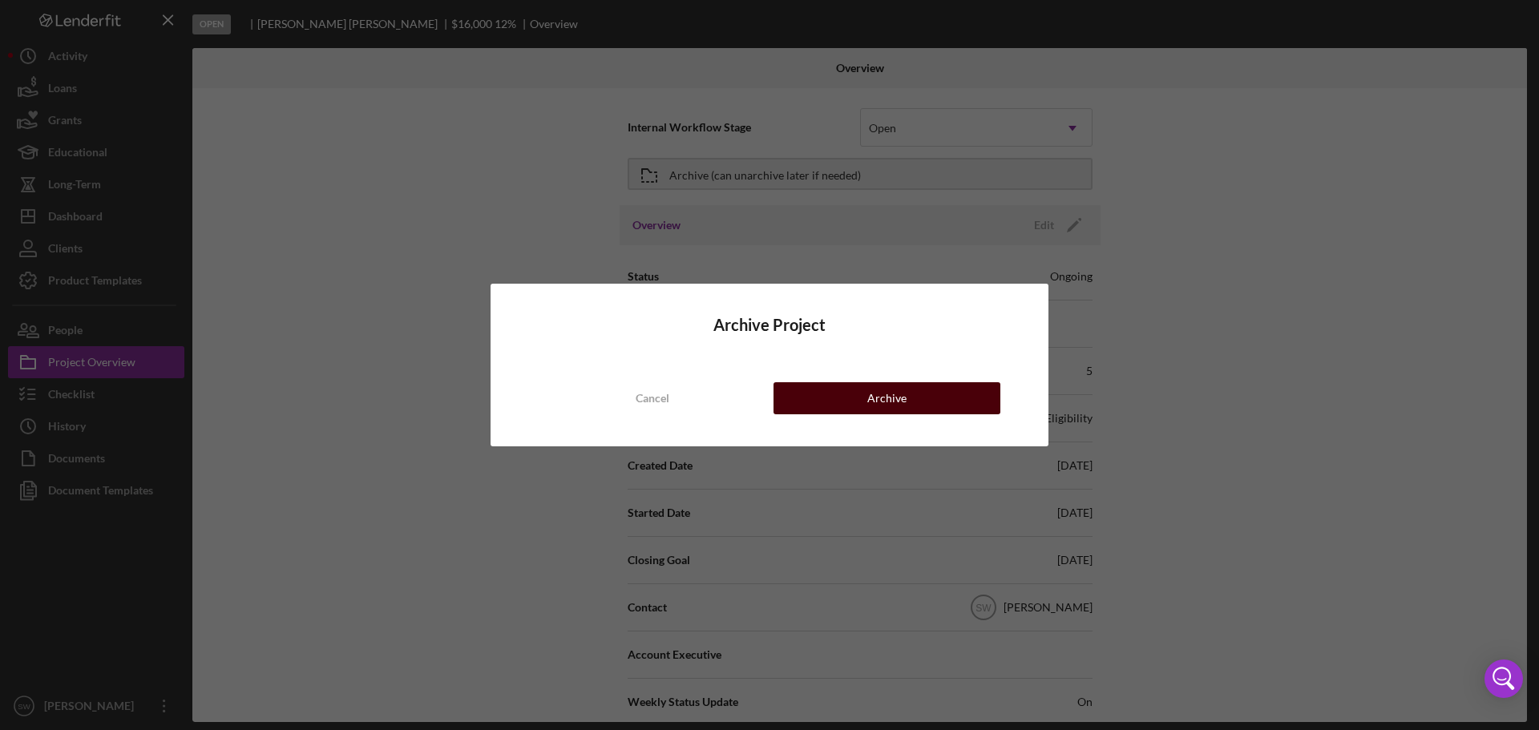
click at [865, 394] on button "Archive" at bounding box center [886, 398] width 227 height 32
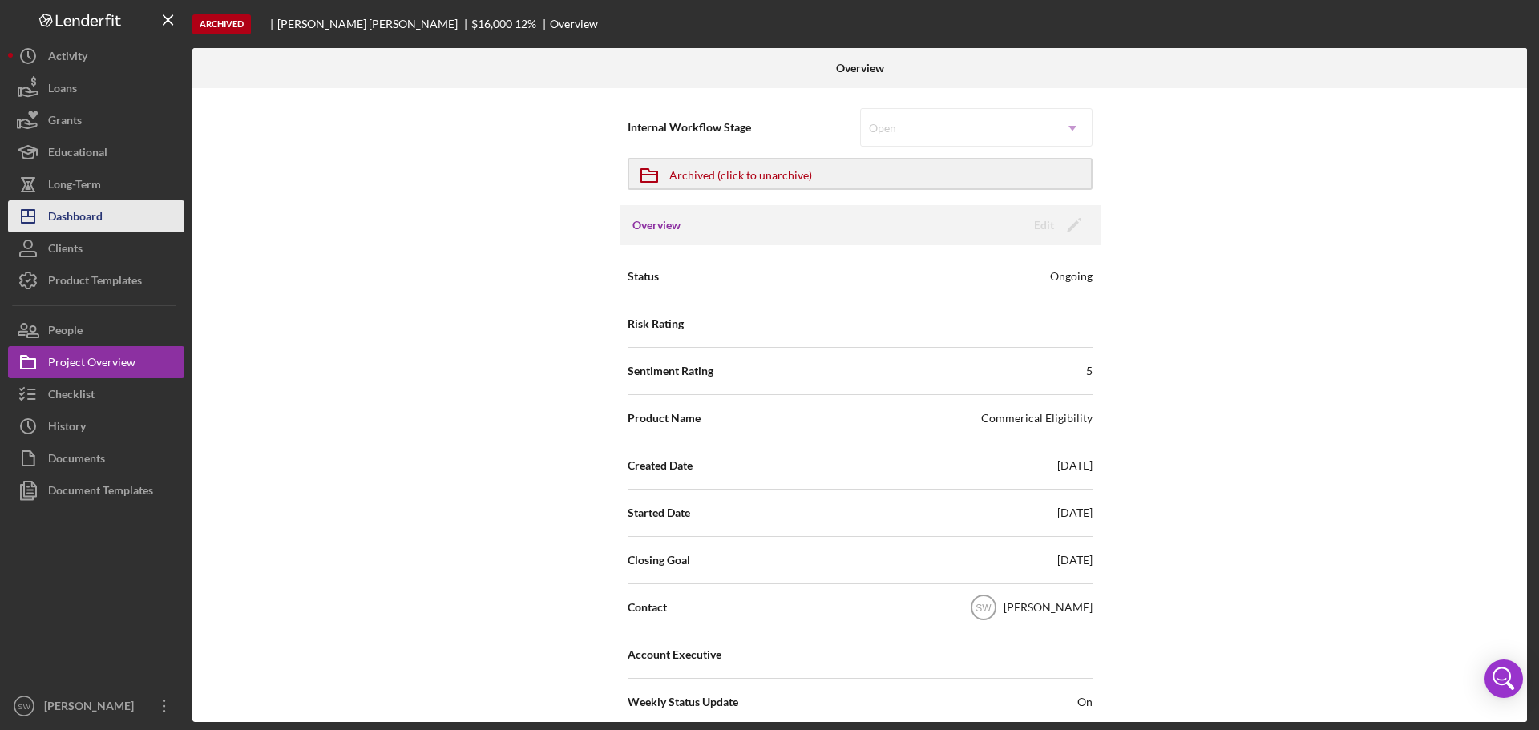
click at [68, 215] on div "Dashboard" at bounding box center [75, 218] width 55 height 36
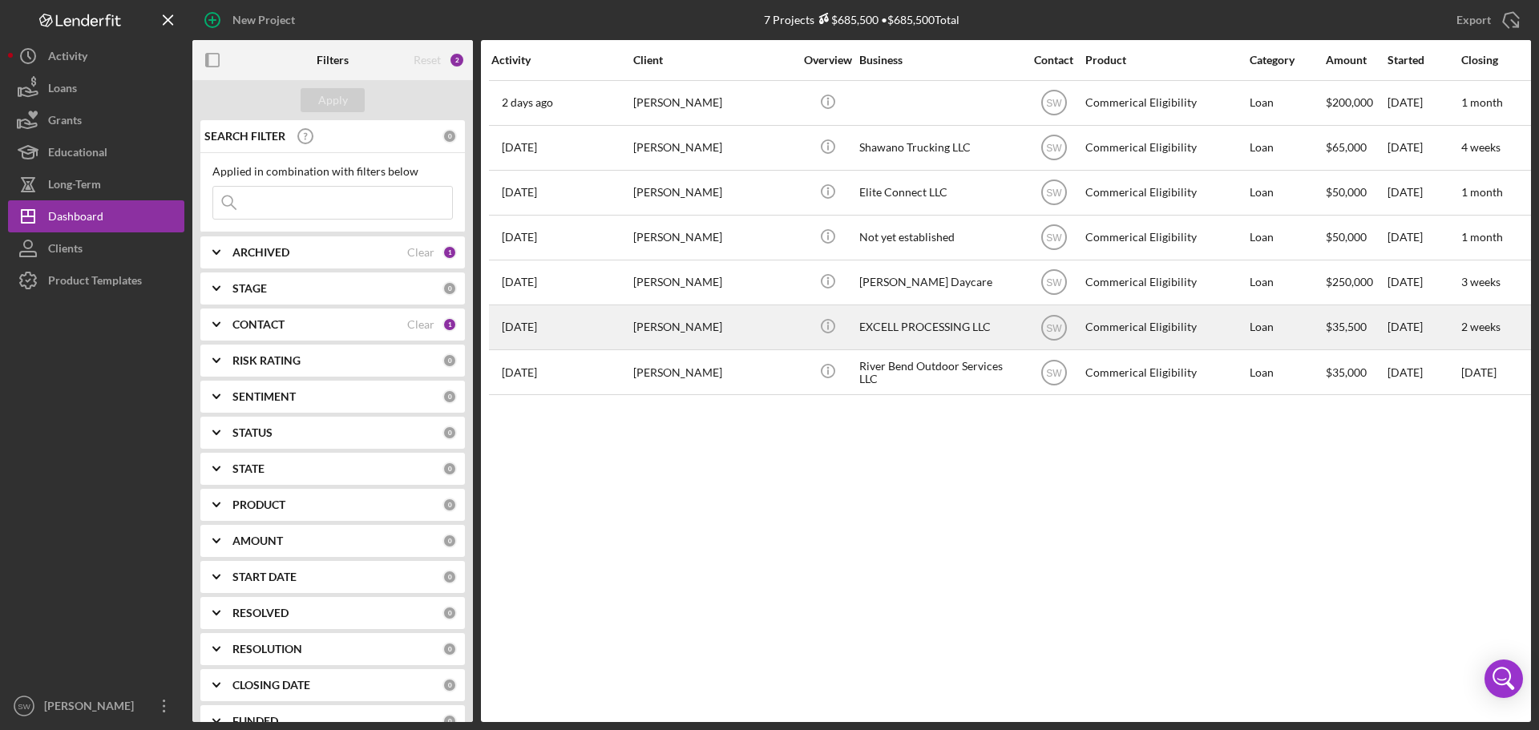
click at [665, 328] on div "[PERSON_NAME]" at bounding box center [713, 327] width 160 height 42
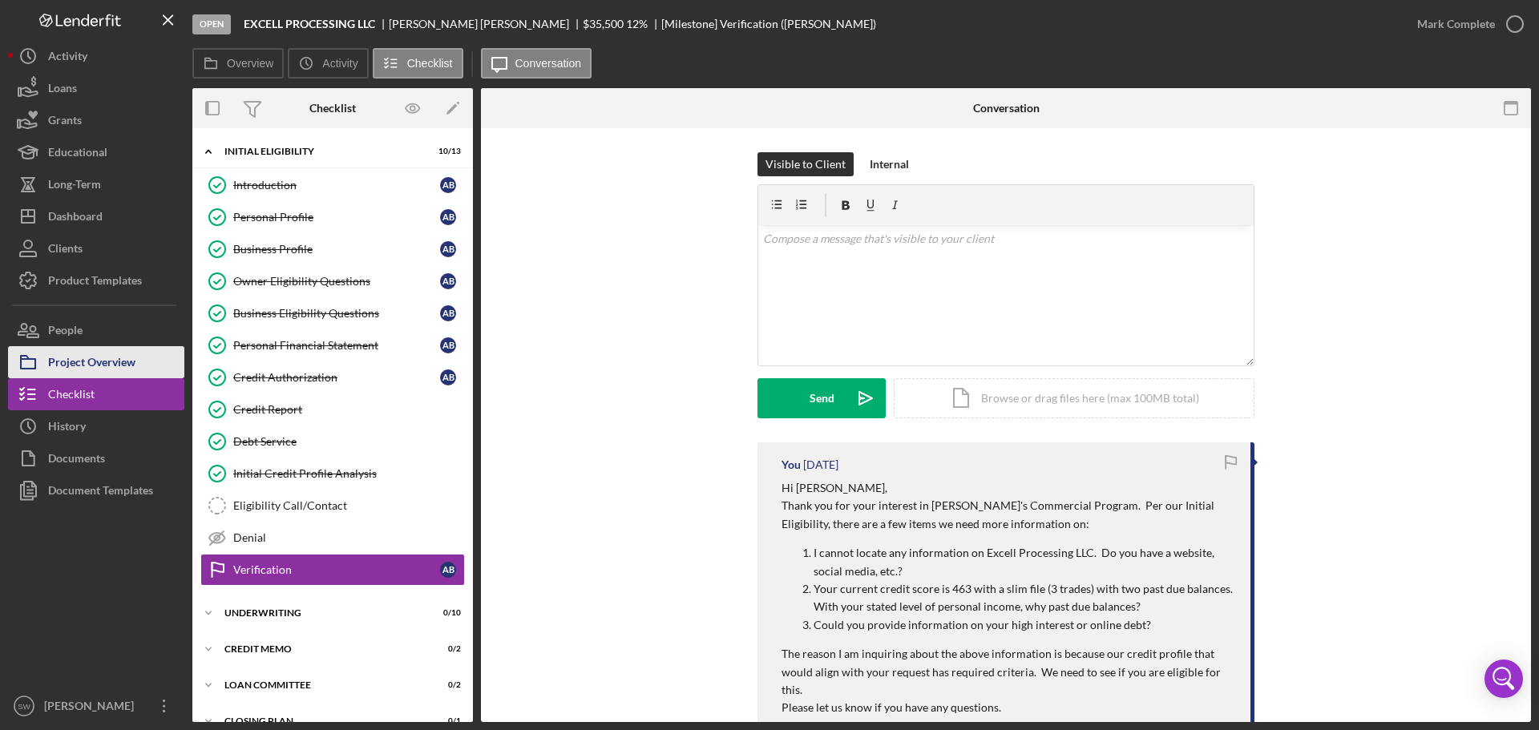
click at [93, 361] on div "Project Overview" at bounding box center [91, 364] width 87 height 36
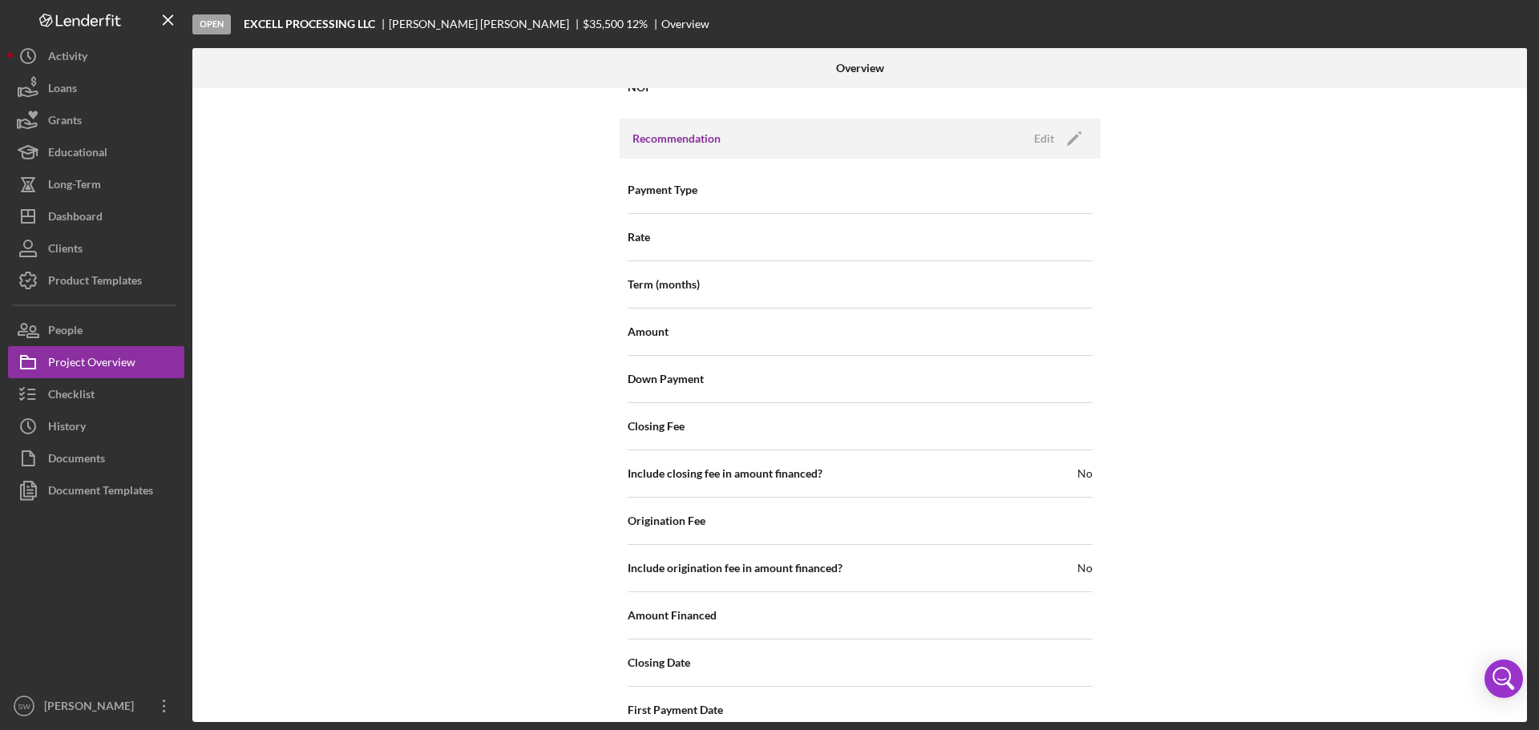
scroll to position [1717, 0]
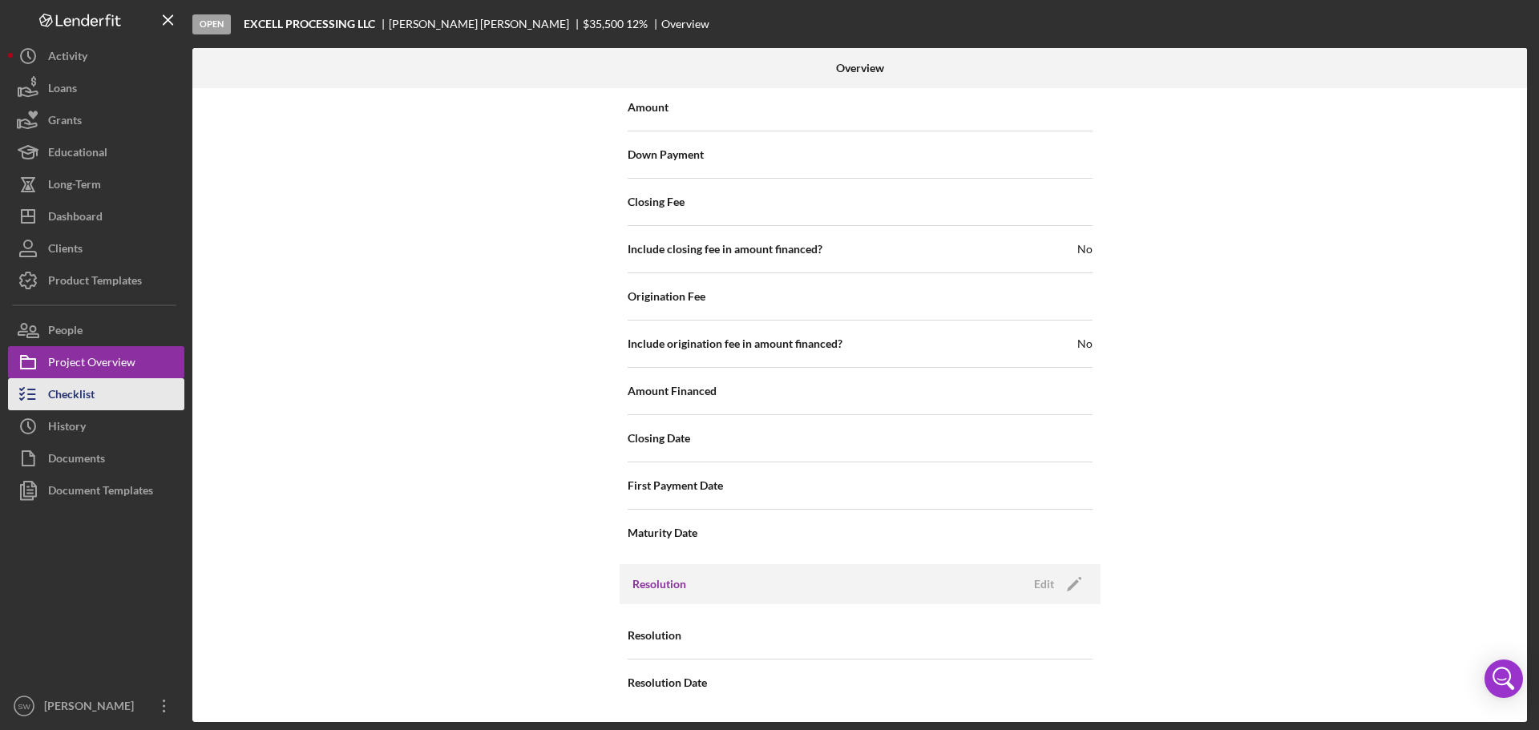
click at [57, 391] on div "Checklist" at bounding box center [71, 396] width 46 height 36
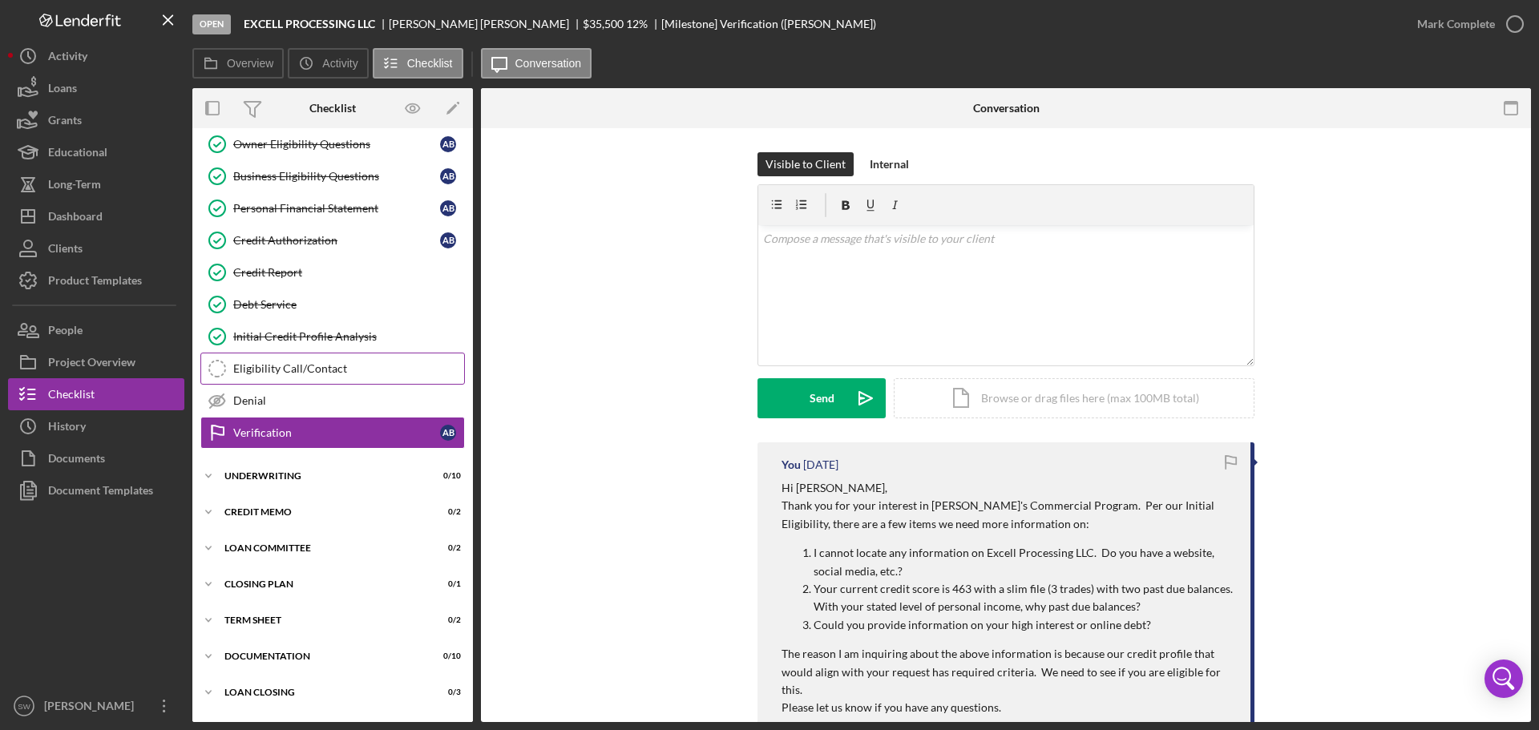
scroll to position [144, 0]
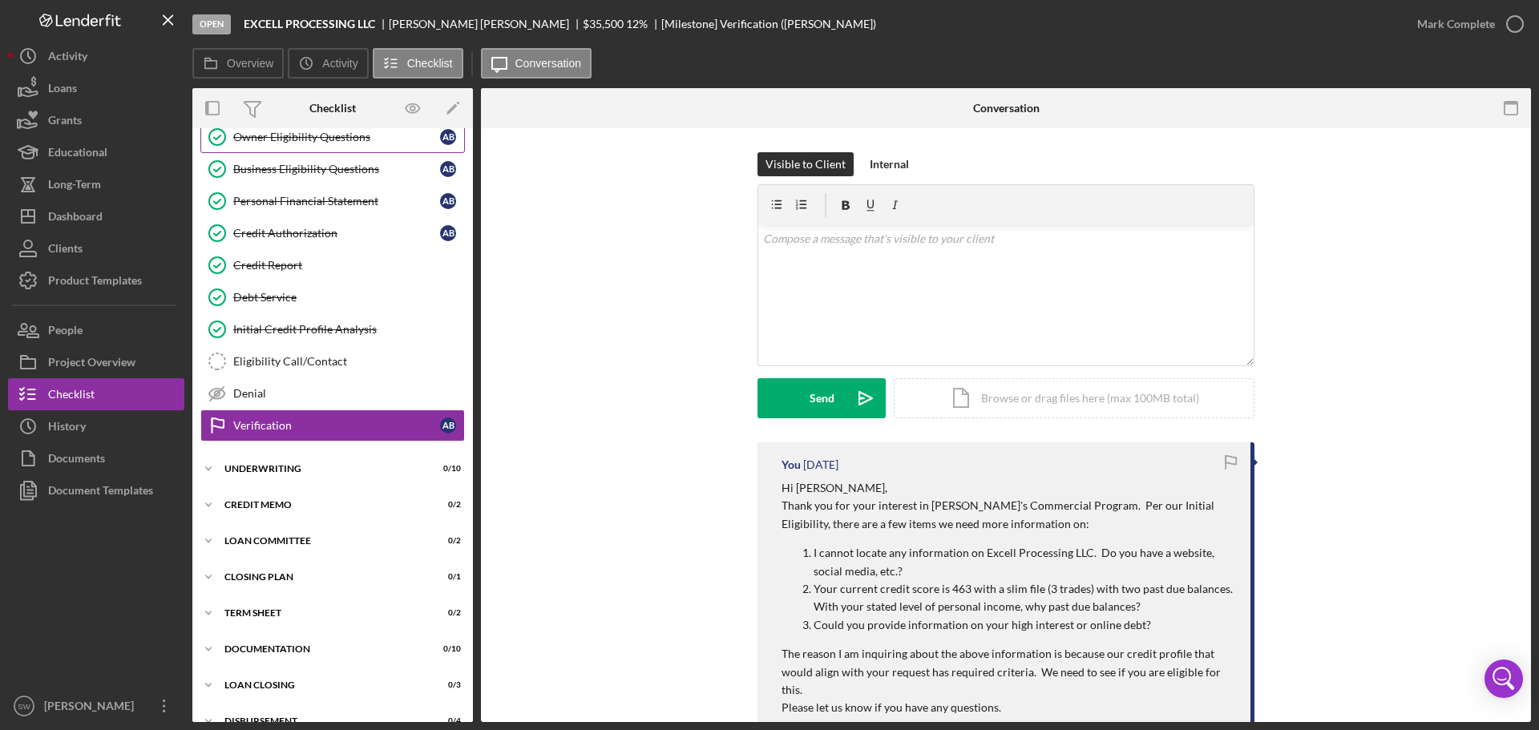
click at [282, 140] on div "Owner Eligibility Questions" at bounding box center [336, 137] width 207 height 13
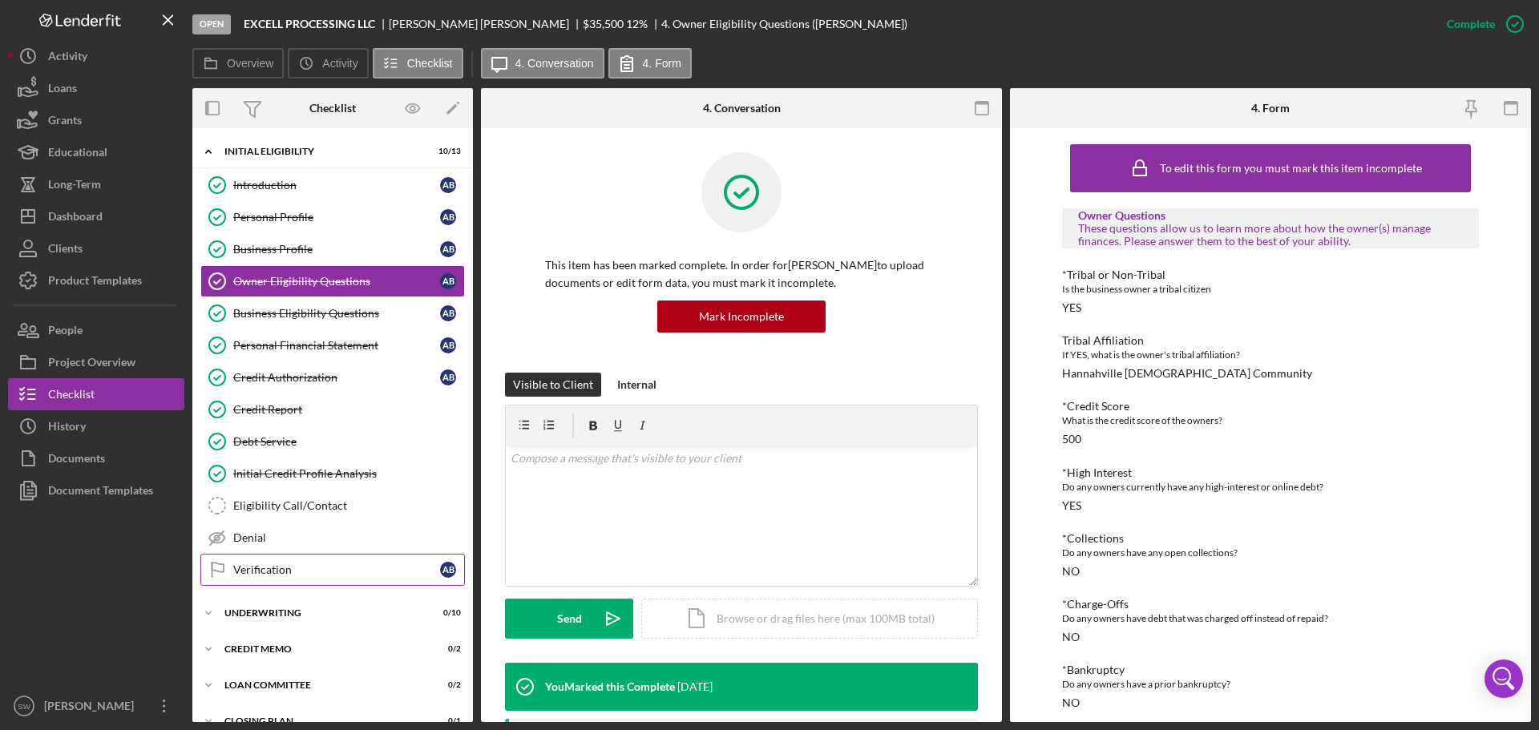
click at [248, 573] on div "Verification" at bounding box center [336, 569] width 207 height 13
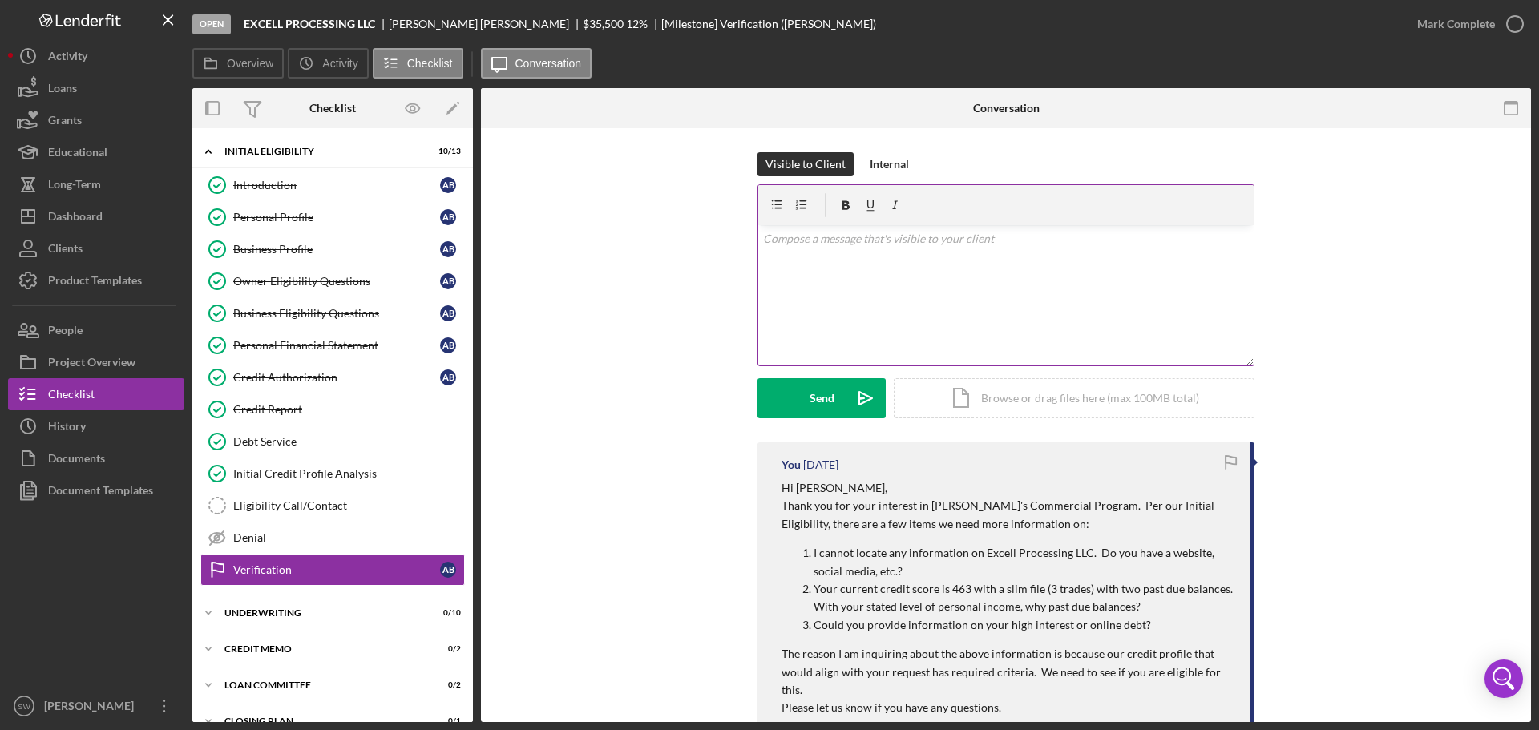
click at [804, 242] on p at bounding box center [1006, 239] width 487 height 18
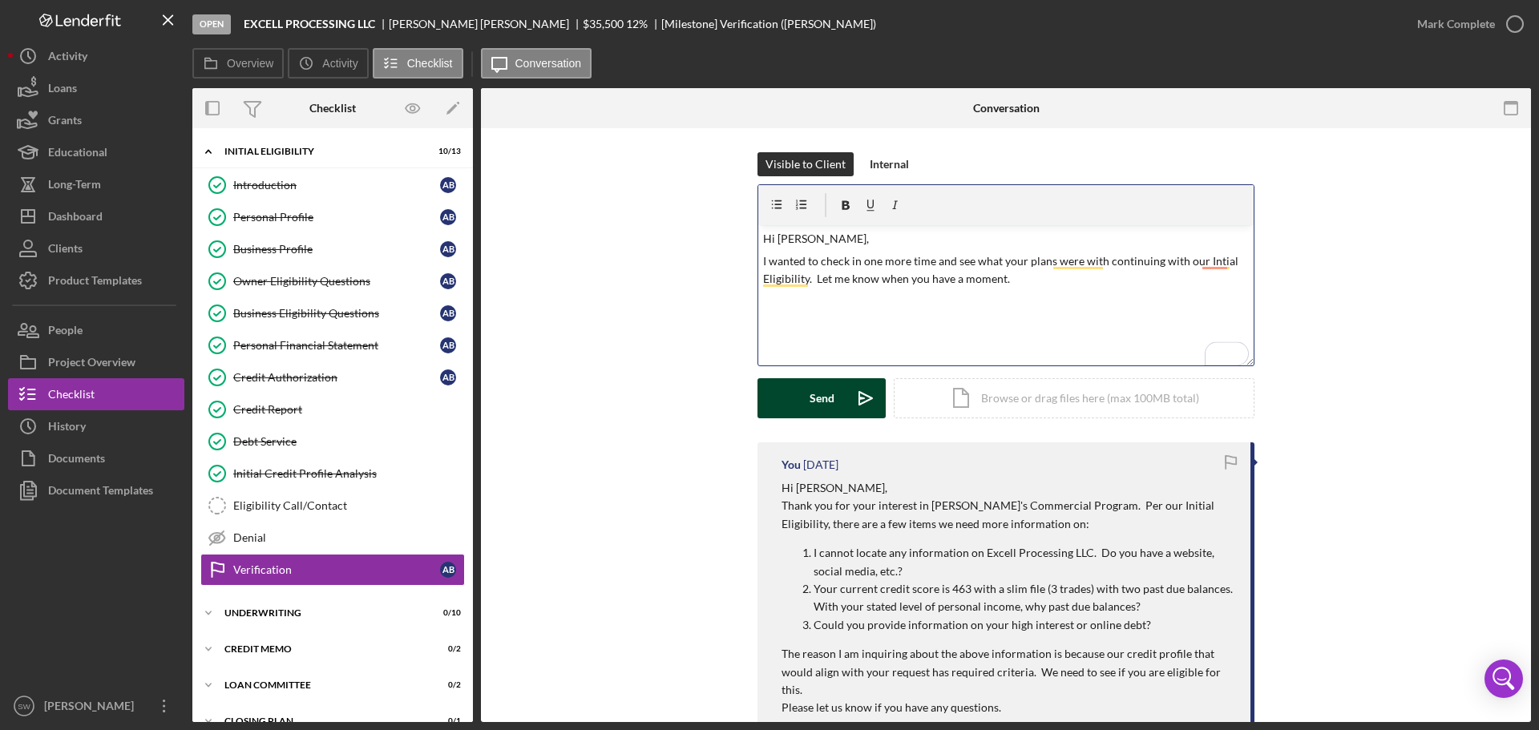
click at [814, 394] on div "Send" at bounding box center [822, 398] width 25 height 40
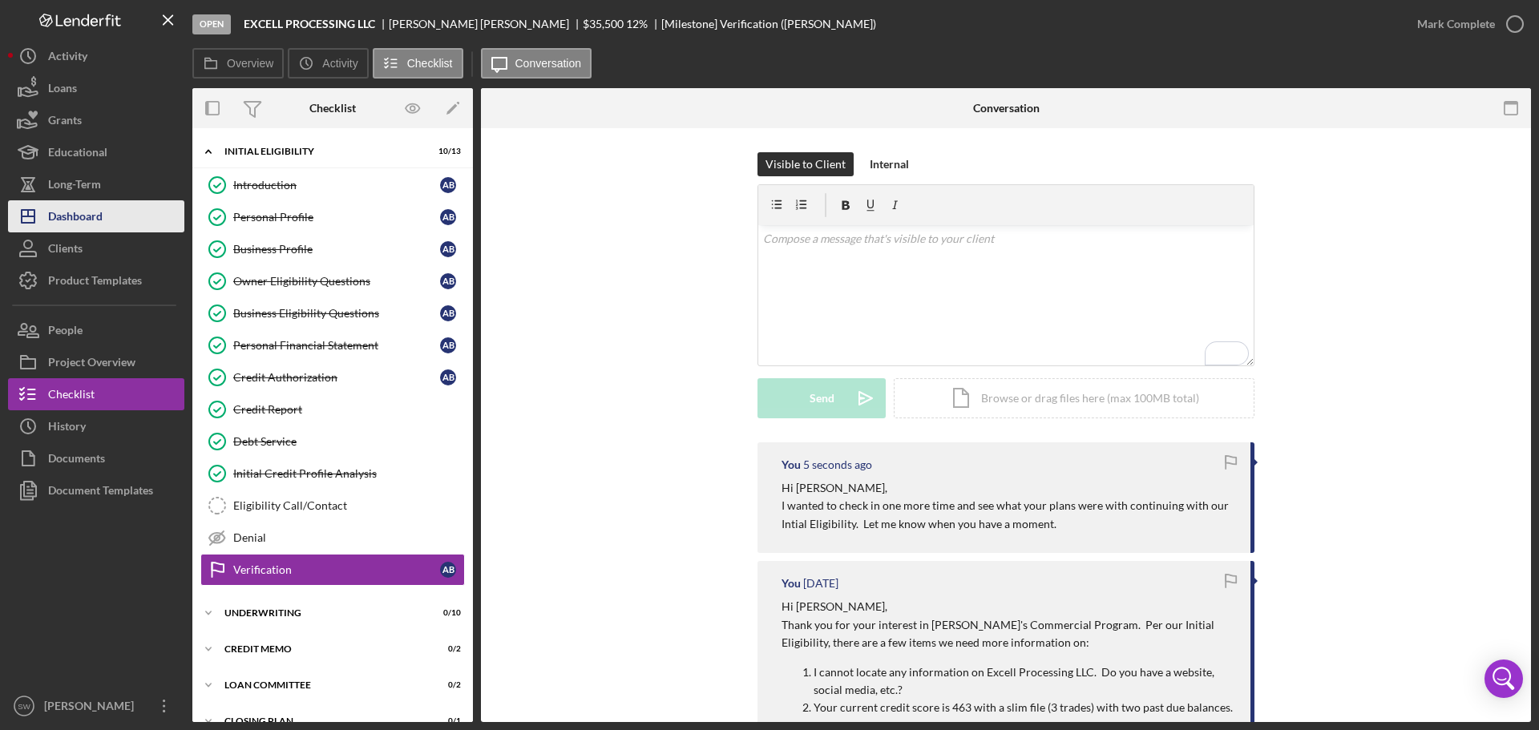
click at [85, 216] on div "Dashboard" at bounding box center [75, 218] width 55 height 36
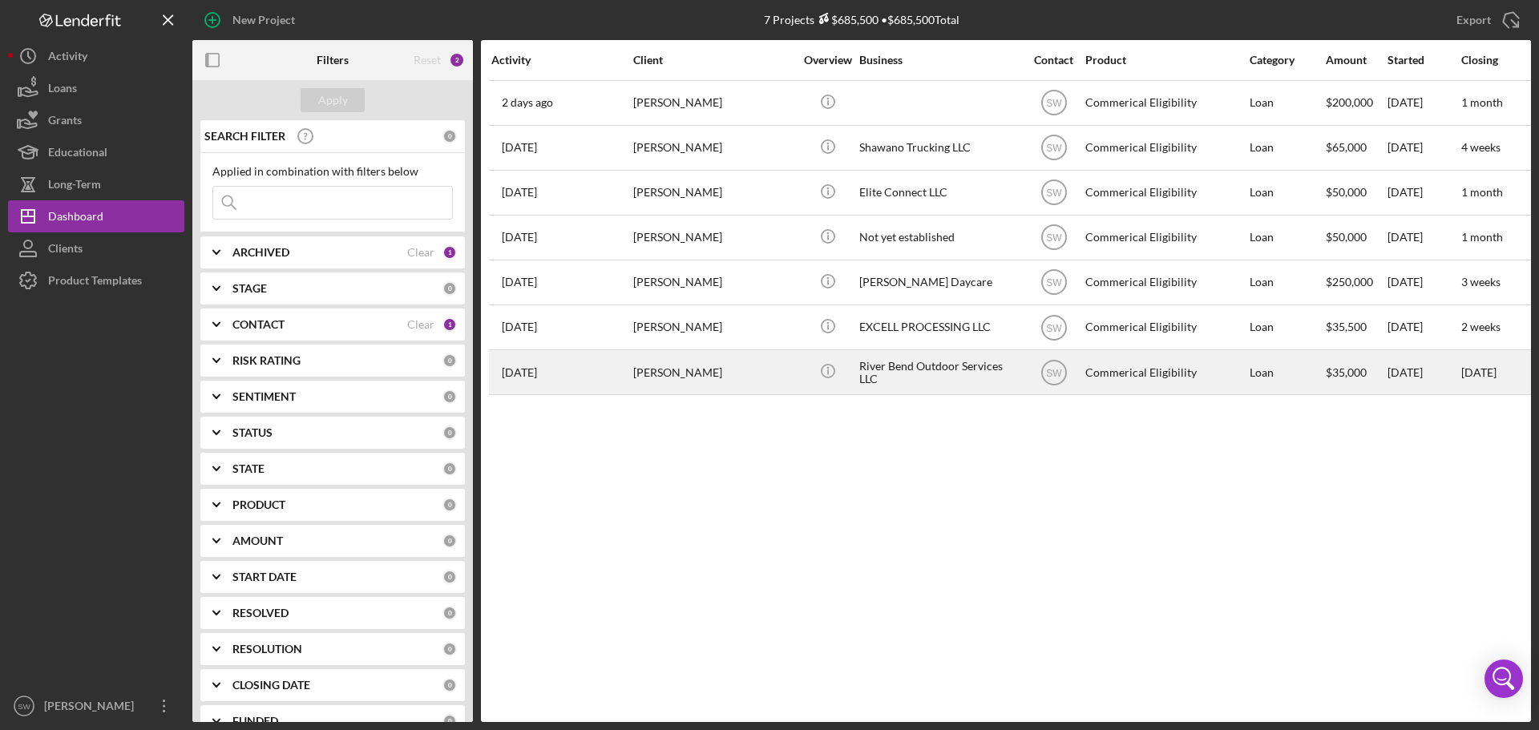
click at [667, 371] on div "[PERSON_NAME]" at bounding box center [713, 372] width 160 height 42
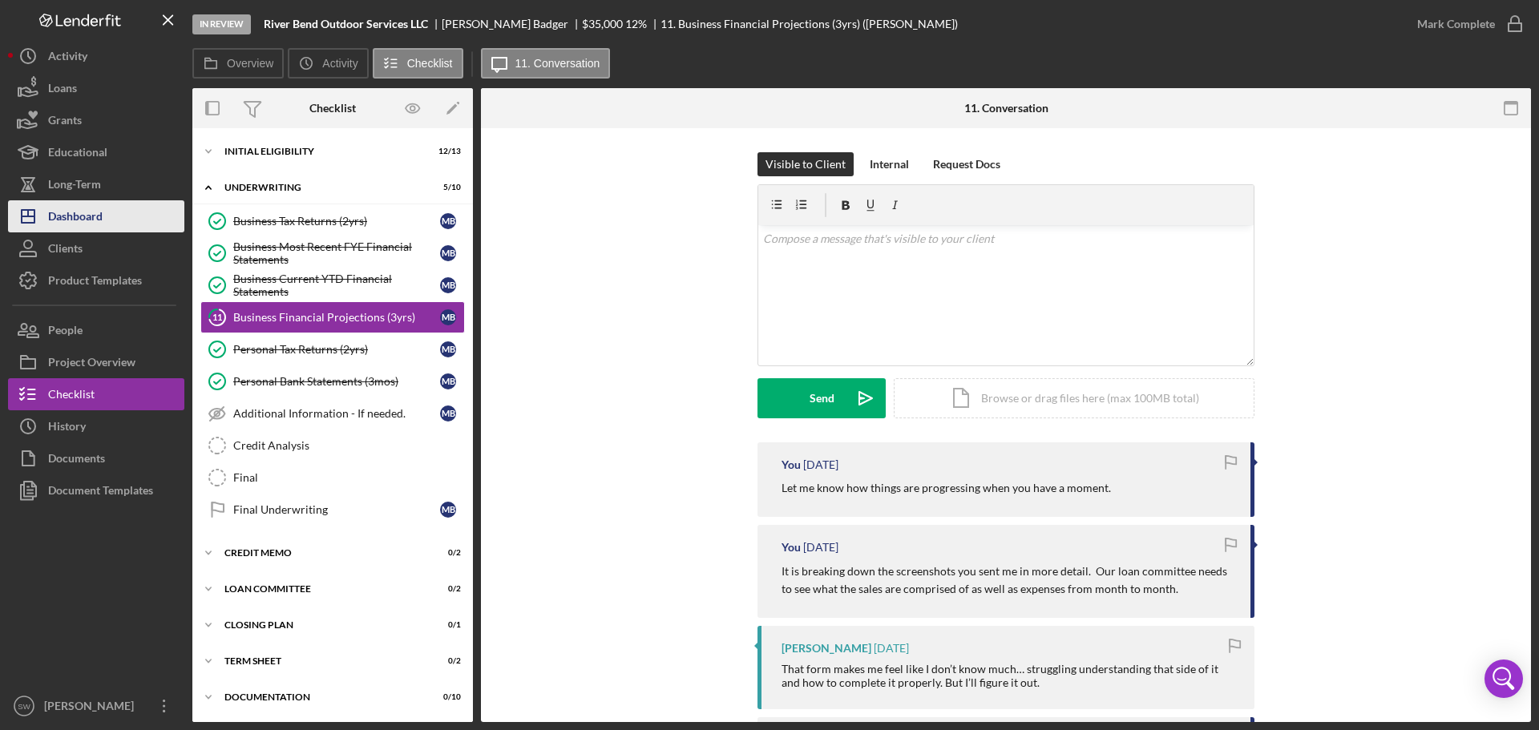
click at [64, 218] on div "Dashboard" at bounding box center [75, 218] width 55 height 36
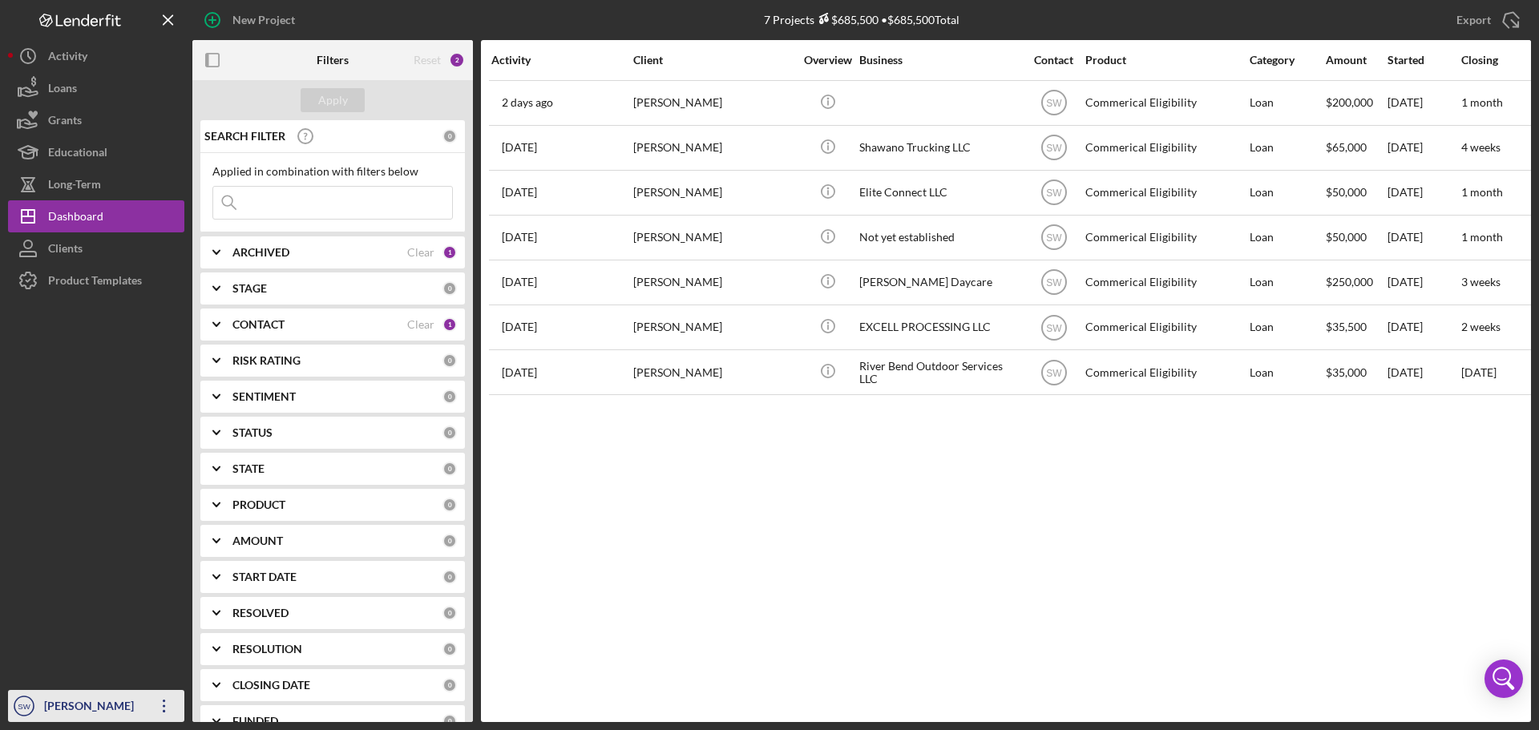
click at [64, 712] on div "[PERSON_NAME]" at bounding box center [92, 708] width 104 height 36
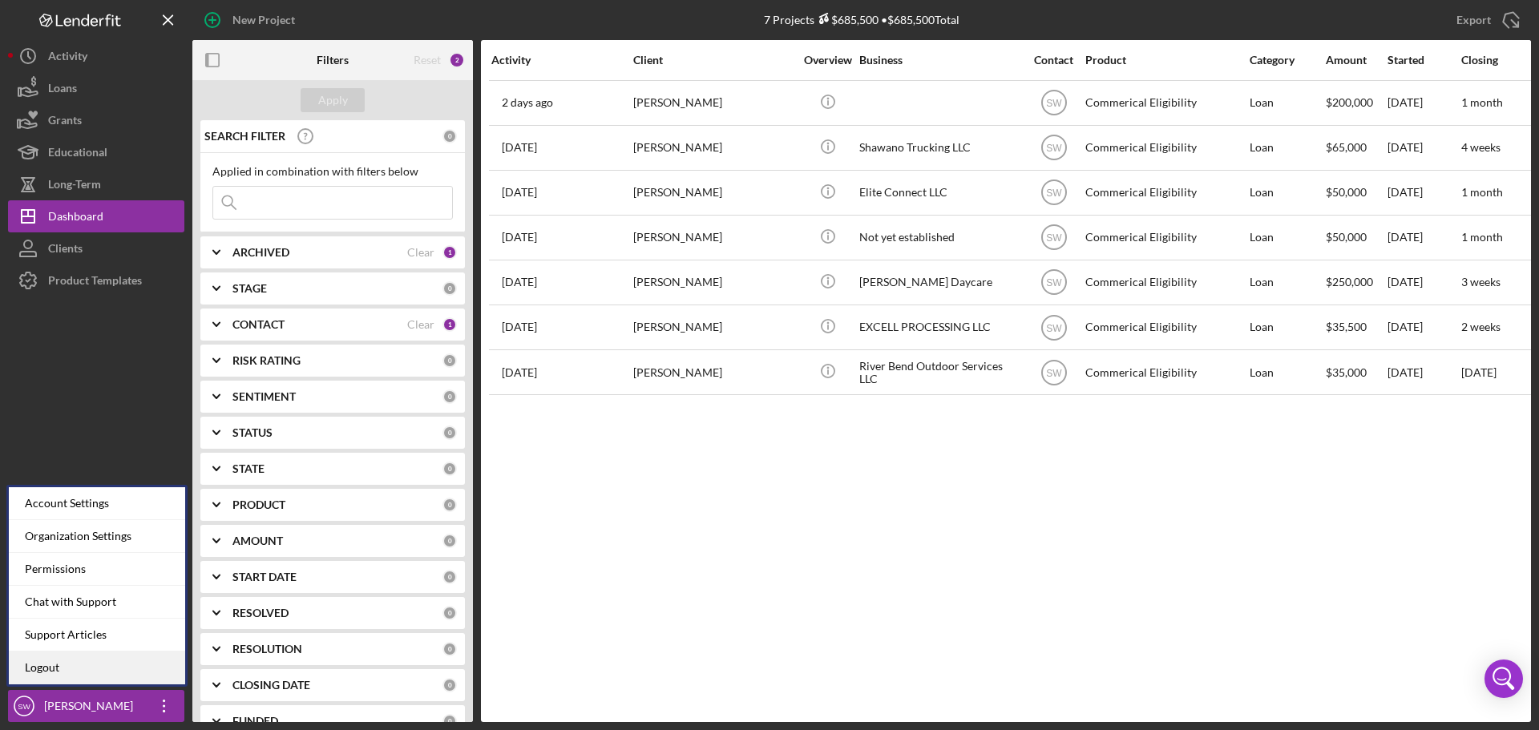
click at [34, 672] on link "Logout" at bounding box center [97, 668] width 176 height 33
